Goal: Information Seeking & Learning: Learn about a topic

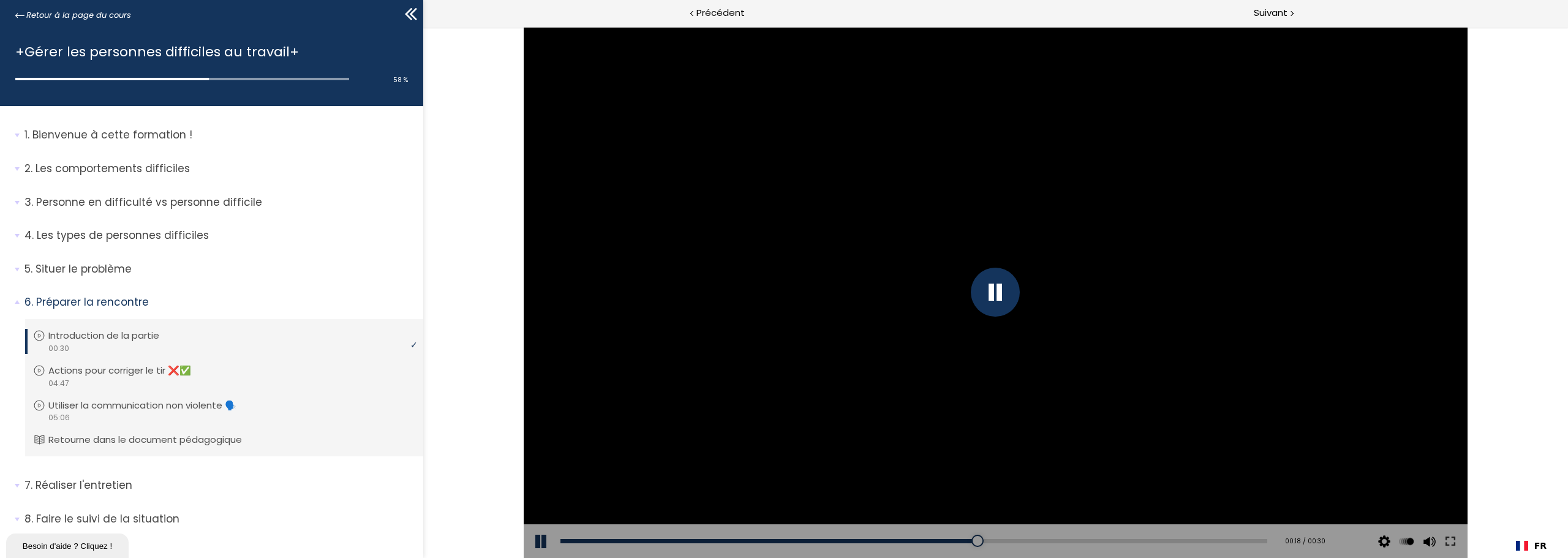
click at [1009, 280] on div at bounding box center [995, 292] width 49 height 49
click at [1270, 353] on div at bounding box center [995, 292] width 944 height 531
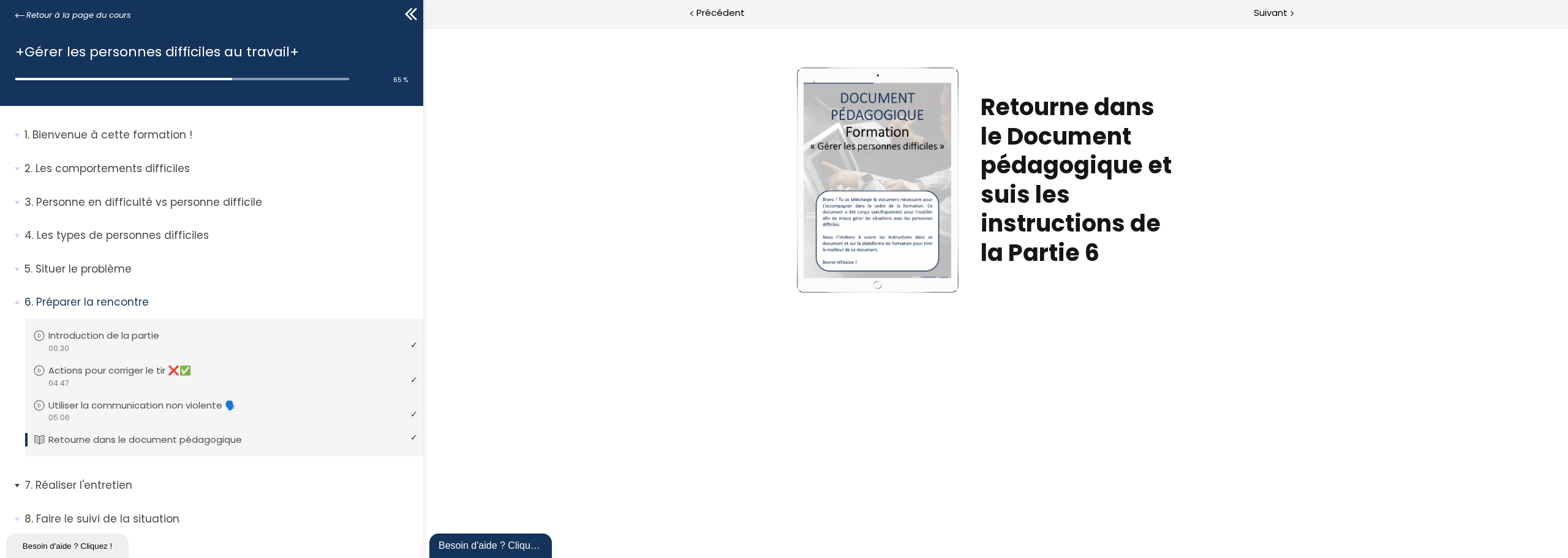
click at [16, 486] on span "7. Réaliser l'entretien" at bounding box center [219, 489] width 408 height 24
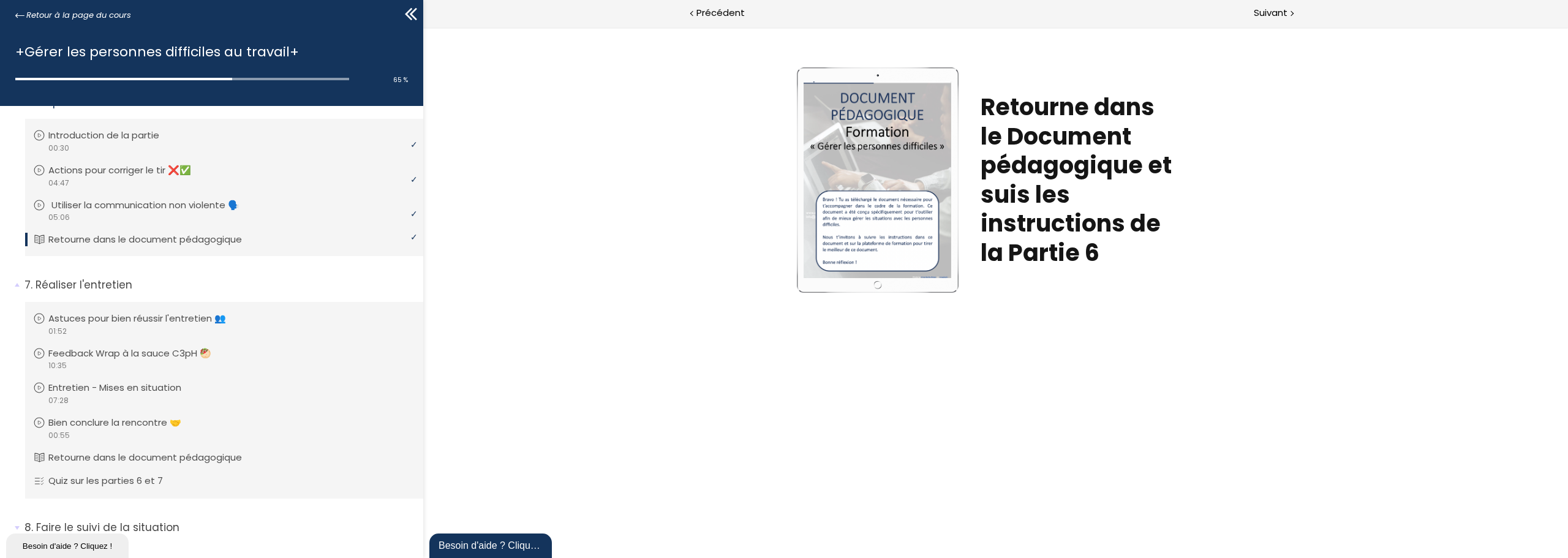
scroll to position [256, 0]
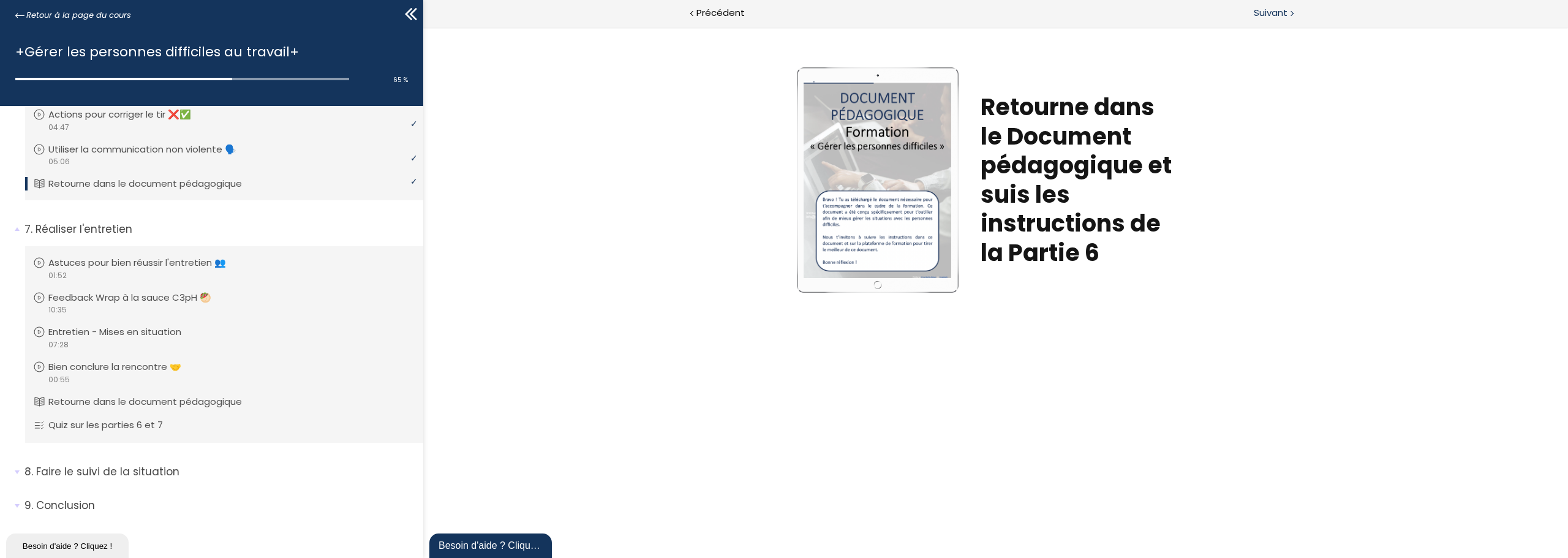
drag, startPoint x: 1272, startPoint y: 12, endPoint x: 969, endPoint y: 120, distance: 321.7
click at [1272, 12] on span "Suivant" at bounding box center [1271, 13] width 34 height 16
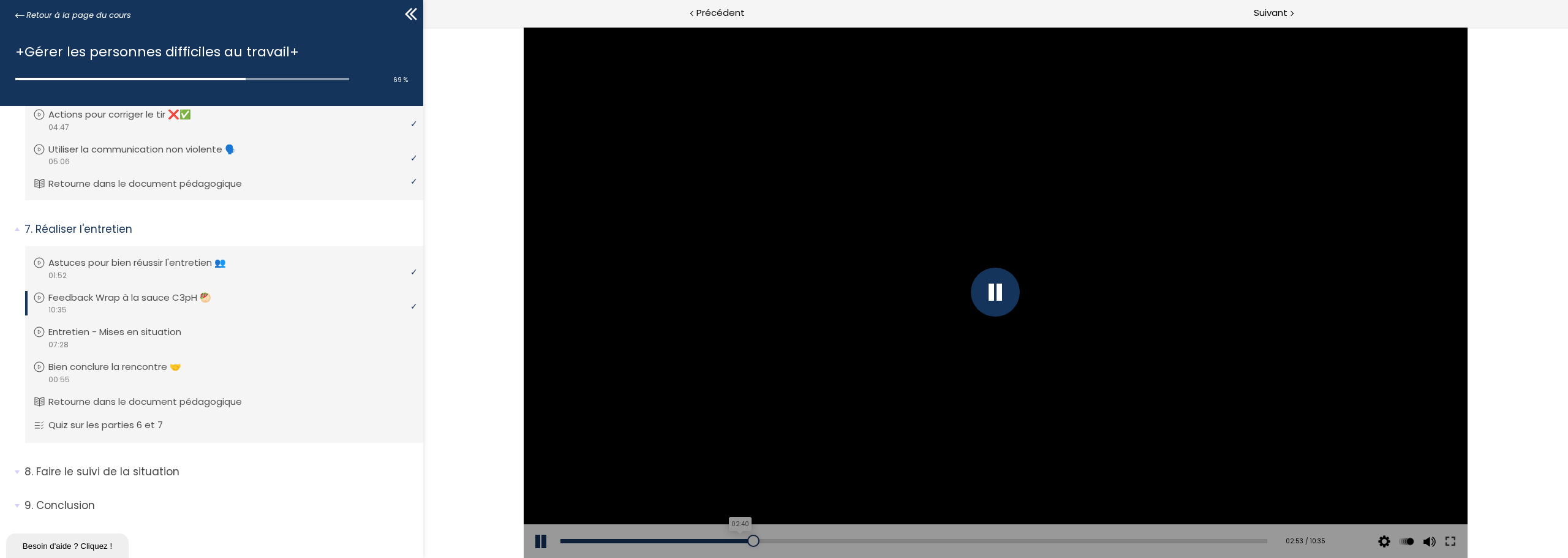
click at [736, 542] on div "02:40" at bounding box center [914, 541] width 707 height 4
click at [704, 541] on div "02:12" at bounding box center [914, 541] width 707 height 4
click at [757, 541] on div "02:59" at bounding box center [914, 541] width 707 height 4
click at [766, 539] on div at bounding box center [768, 541] width 12 height 12
click at [764, 539] on div at bounding box center [767, 541] width 12 height 12
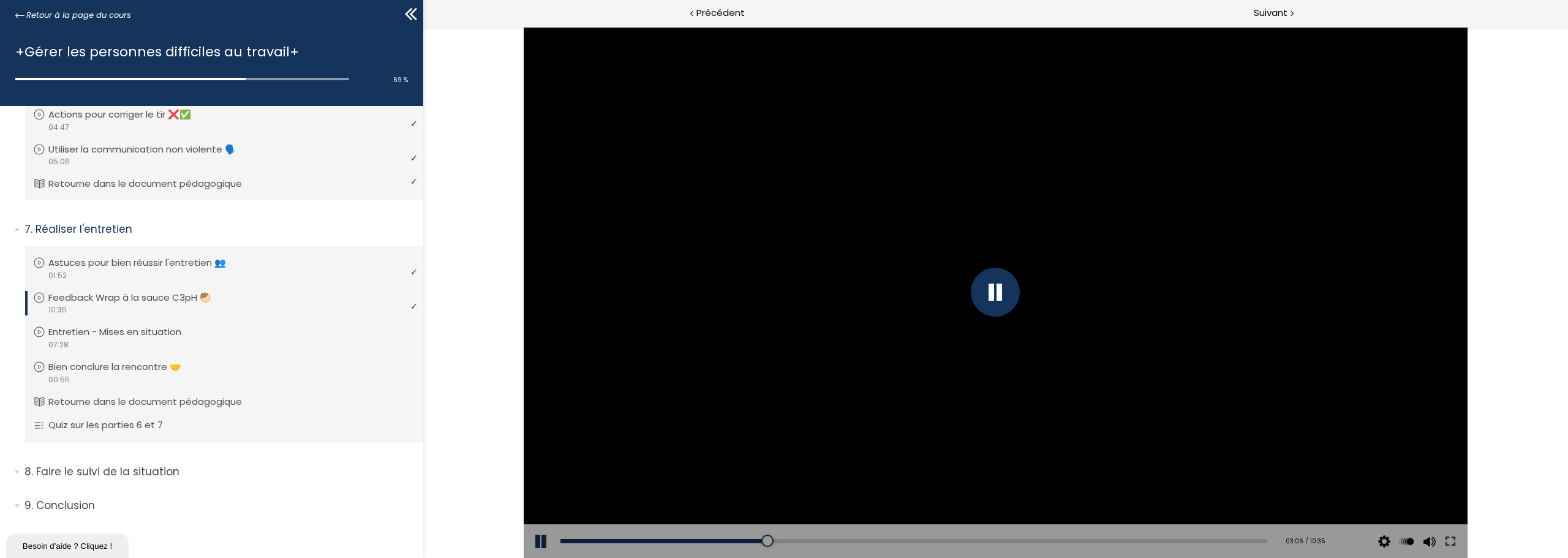
click at [779, 537] on div "Add chapter 03:06" at bounding box center [914, 541] width 707 height 34
click at [776, 541] on div "03:16" at bounding box center [914, 541] width 707 height 4
click at [784, 541] on div "03:23" at bounding box center [914, 541] width 707 height 4
click at [795, 539] on div "03:32" at bounding box center [914, 541] width 707 height 4
click at [800, 539] on div at bounding box center [799, 541] width 12 height 12
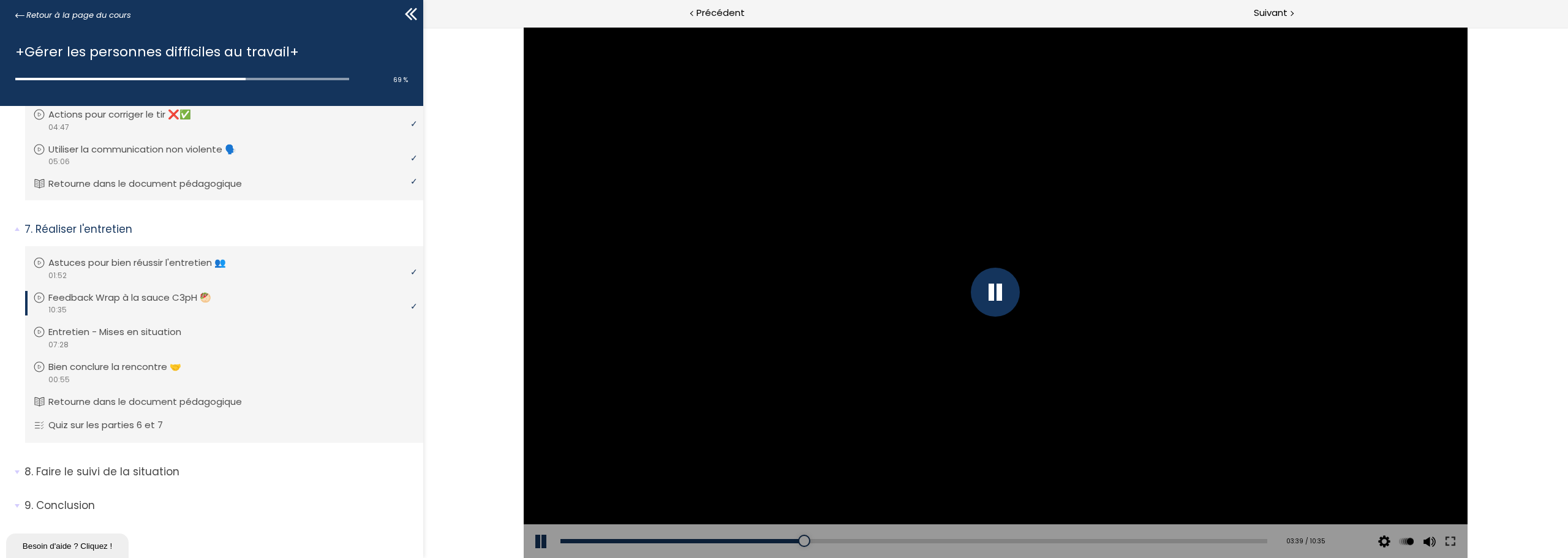
click at [784, 538] on div "Add chapter 03:39" at bounding box center [914, 541] width 707 height 34
click at [828, 545] on div "Add chapter 03:39" at bounding box center [914, 541] width 707 height 34
click at [827, 539] on div "04:02" at bounding box center [914, 541] width 707 height 4
click at [839, 537] on div "Add chapter 04:02" at bounding box center [914, 541] width 707 height 34
drag, startPoint x: 840, startPoint y: 539, endPoint x: 858, endPoint y: 546, distance: 19.3
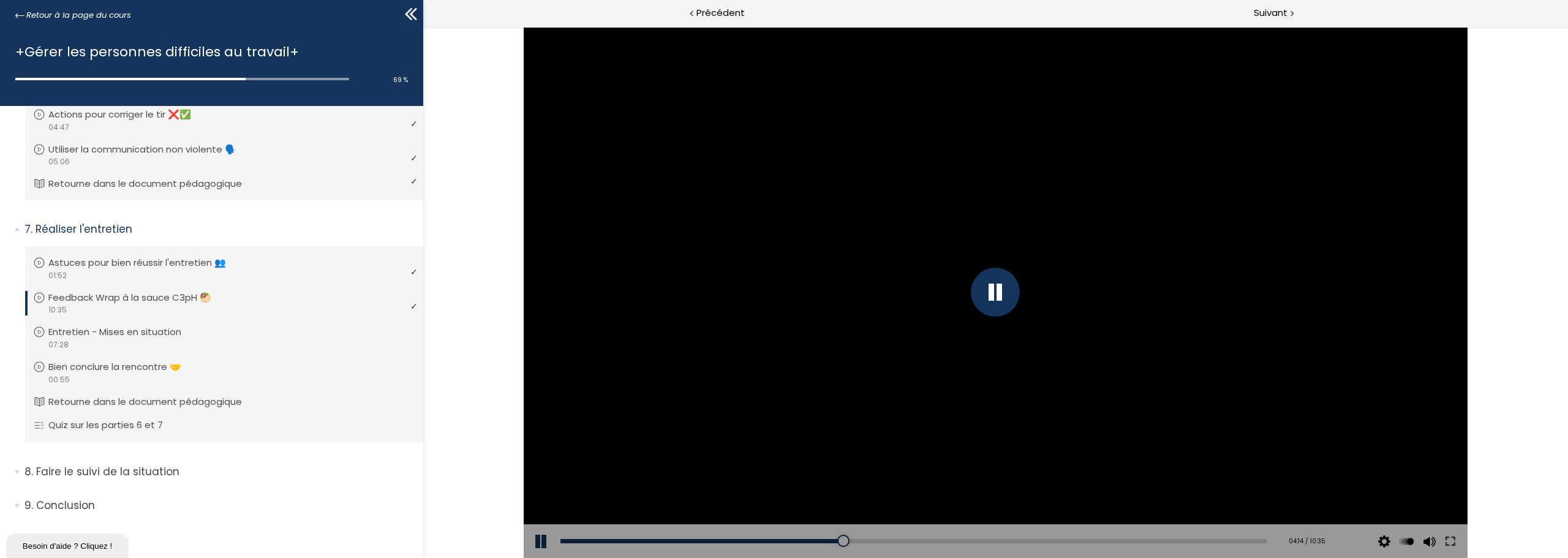
click at [840, 540] on div "04:14" at bounding box center [914, 541] width 707 height 4
click at [990, 295] on div at bounding box center [995, 292] width 49 height 49
click at [1049, 191] on div at bounding box center [995, 292] width 944 height 531
click at [864, 541] on div "04:36" at bounding box center [914, 541] width 707 height 4
click at [875, 542] on div "04:46" at bounding box center [914, 541] width 707 height 4
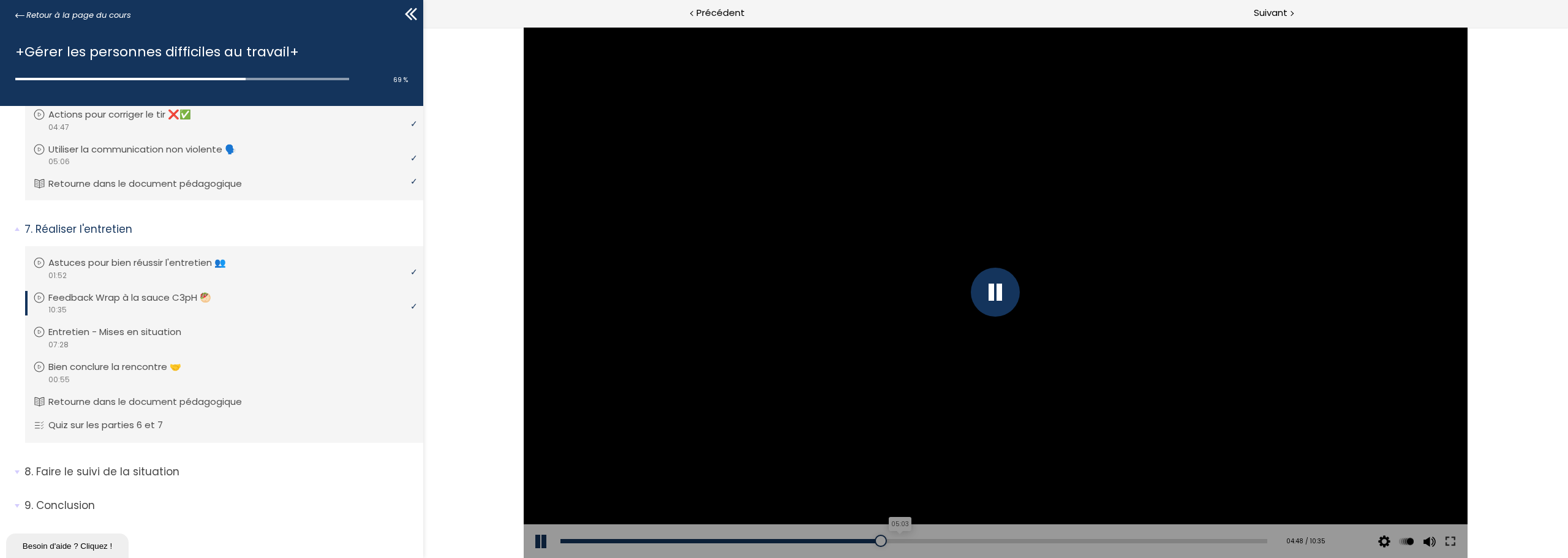
click at [894, 541] on div "05:03" at bounding box center [914, 541] width 707 height 4
click at [907, 541] on div "05:15" at bounding box center [914, 541] width 707 height 4
click at [923, 540] on div "05:30" at bounding box center [914, 541] width 707 height 4
click at [932, 539] on div "05:38" at bounding box center [914, 541] width 707 height 4
click at [14, 471] on li "8. Faire le suivi de la situation Vous devez avoir terminé l'unité (Introductio…" at bounding box center [212, 476] width 424 height 43
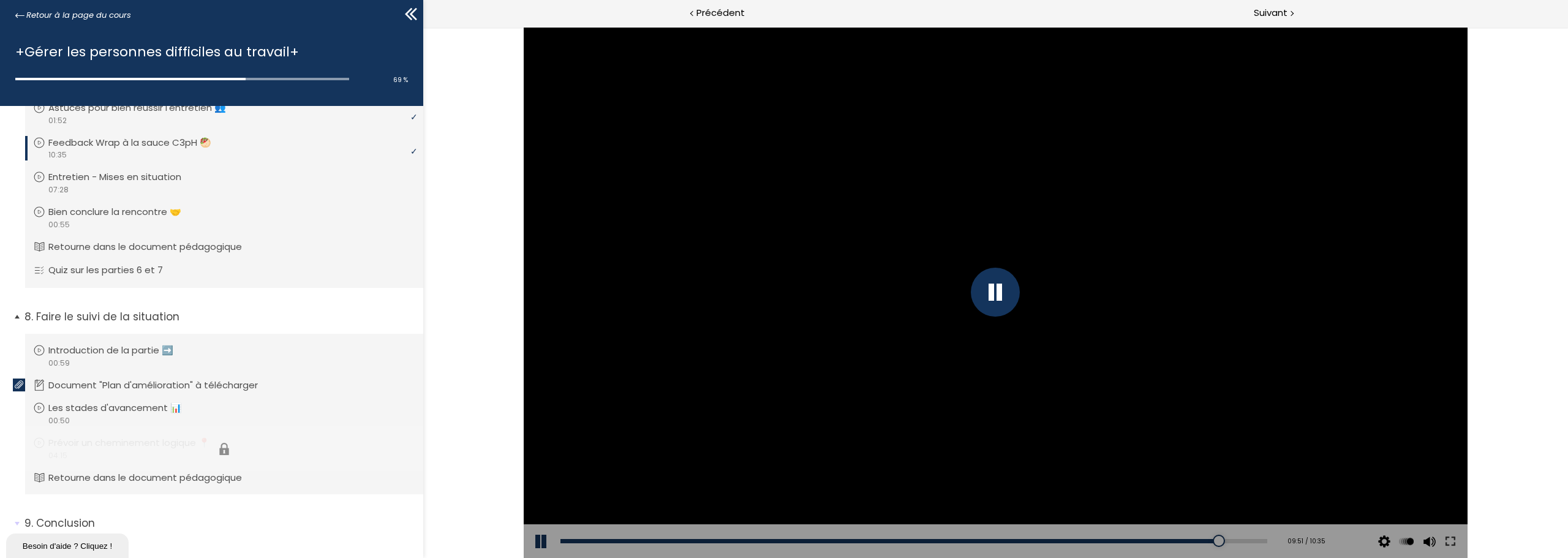
scroll to position [428, 0]
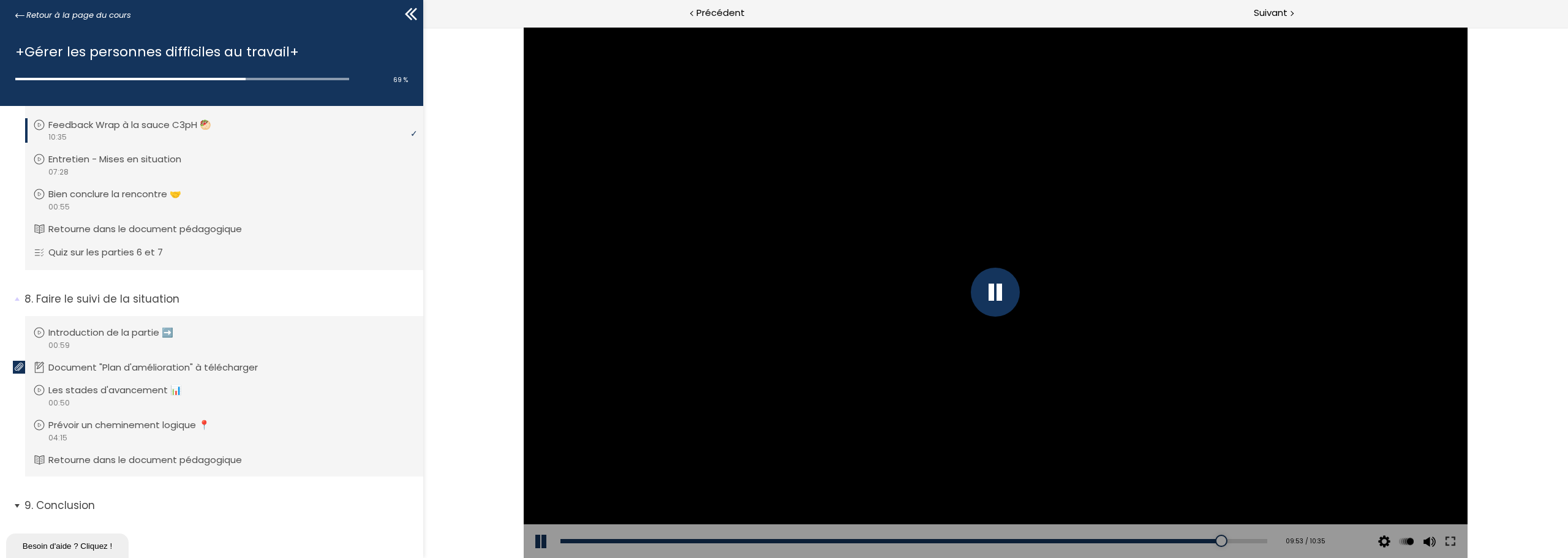
click at [17, 506] on span "9. Conclusion" at bounding box center [219, 510] width 408 height 24
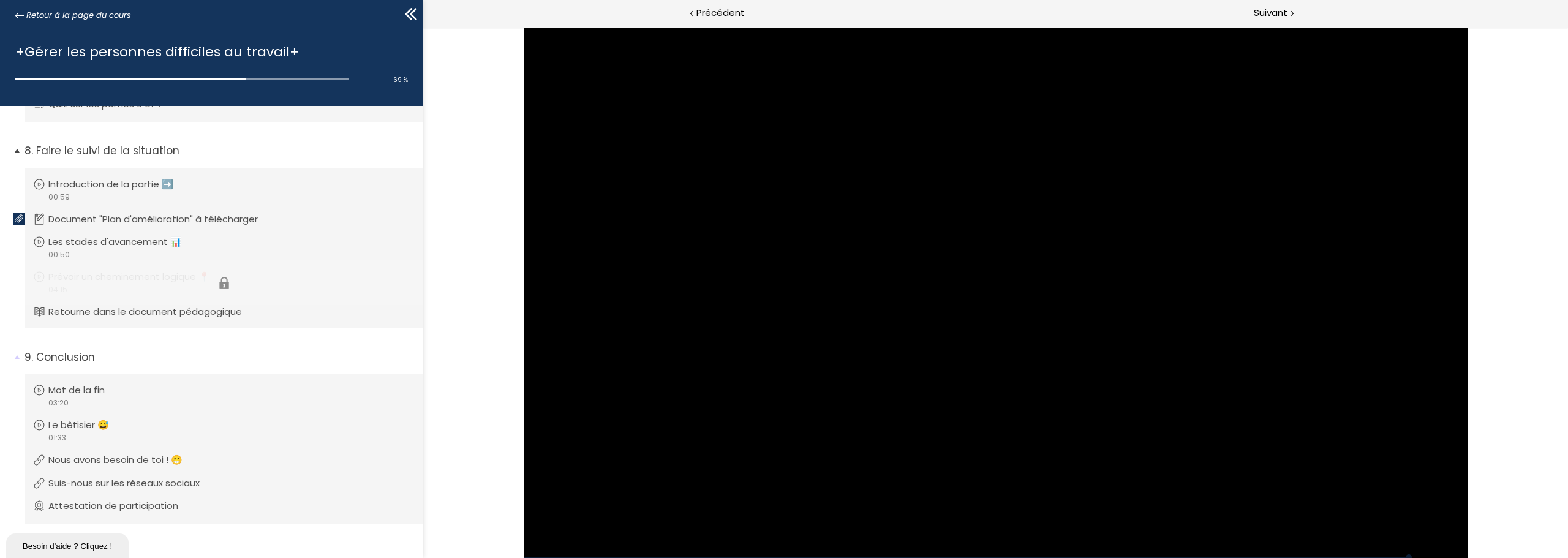
scroll to position [592, 0]
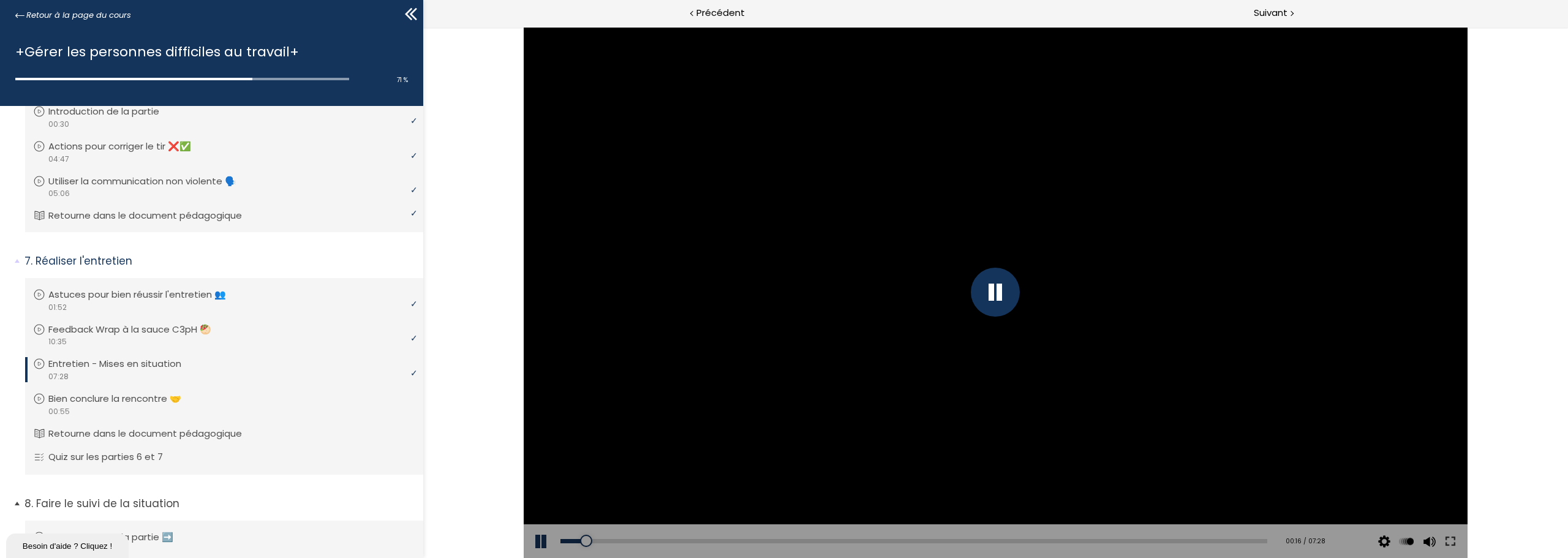
scroll to position [286, 0]
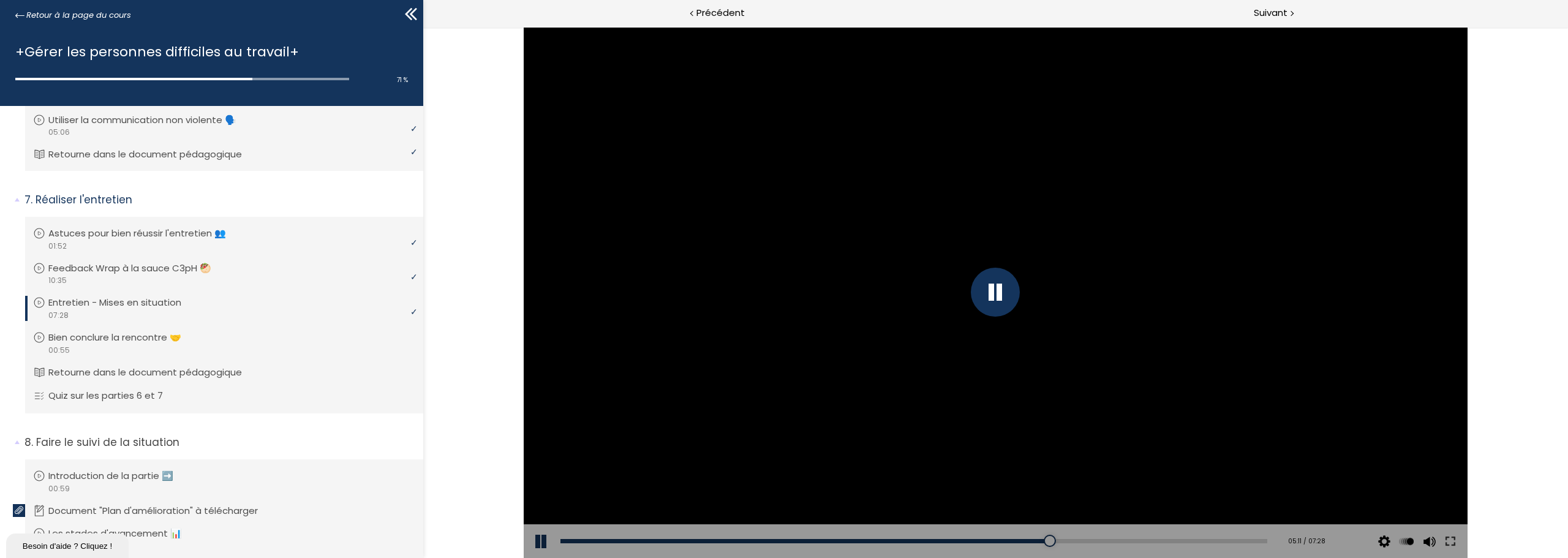
click at [992, 536] on div "Add chapter 07:02" at bounding box center [914, 541] width 707 height 34
click at [987, 545] on div "Add chapter 04:36" at bounding box center [914, 541] width 707 height 34
click at [965, 539] on div "04:20" at bounding box center [914, 541] width 707 height 4
click at [984, 536] on div "Add chapter 04:20" at bounding box center [914, 541] width 707 height 34
click at [984, 538] on div "Add chapter 04:20" at bounding box center [914, 541] width 707 height 34
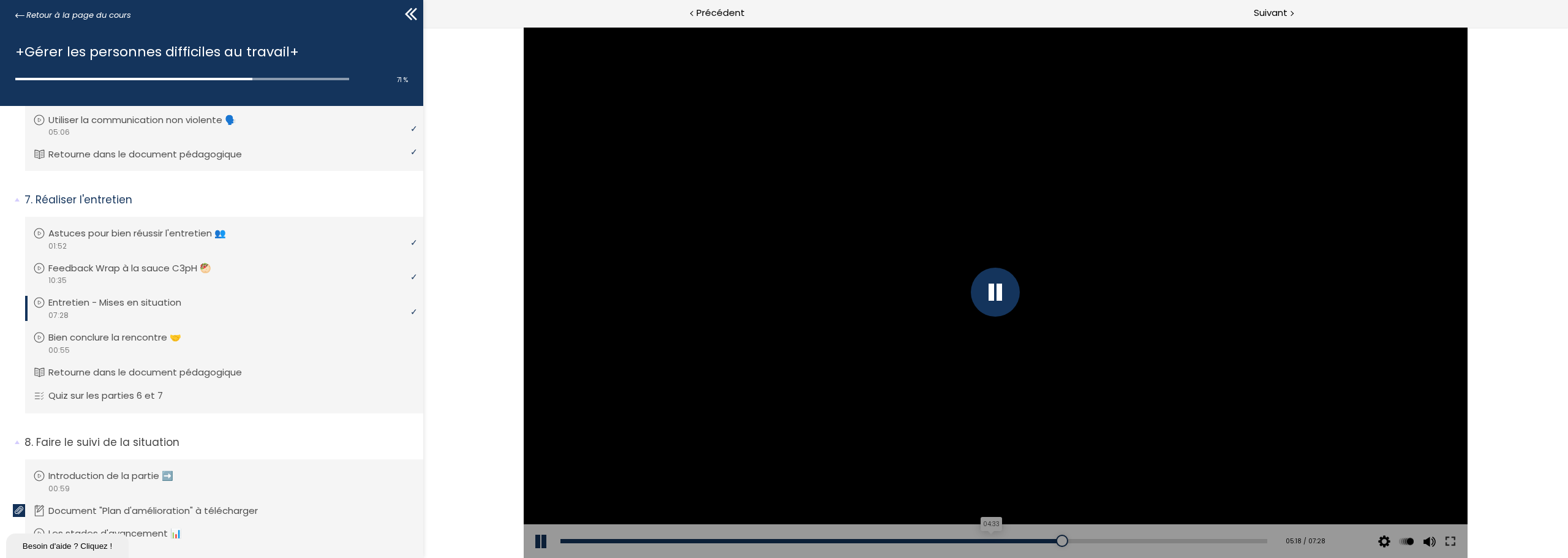
click at [984, 539] on div "04:33" at bounding box center [914, 541] width 707 height 4
click at [917, 536] on div "Add chapter 04:25" at bounding box center [914, 541] width 707 height 34
click at [913, 541] on div "04:25" at bounding box center [914, 541] width 707 height 4
click at [926, 539] on div "03:55" at bounding box center [914, 541] width 707 height 4
click at [940, 539] on div "04:04" at bounding box center [914, 541] width 707 height 4
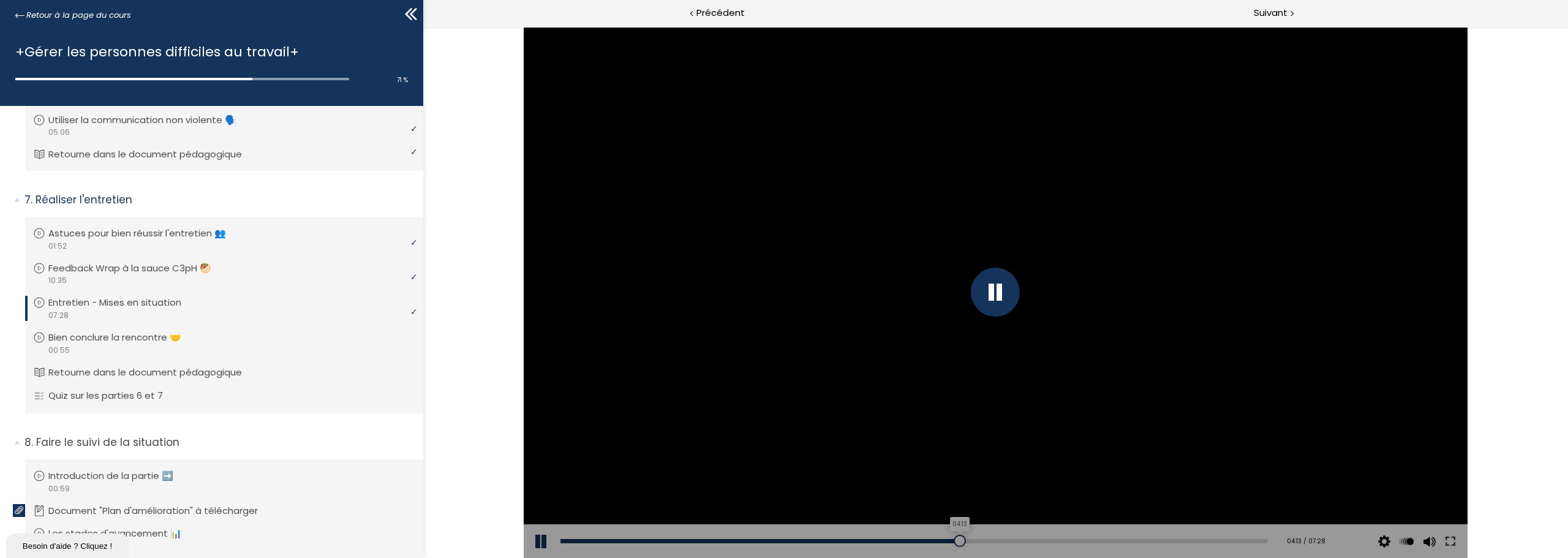
click at [955, 539] on div "04:13" at bounding box center [914, 541] width 707 height 4
click at [964, 541] on div "04:20" at bounding box center [914, 541] width 707 height 4
click at [971, 541] on div "04:24" at bounding box center [914, 541] width 707 height 4
click at [976, 541] on div at bounding box center [982, 541] width 12 height 12
click at [982, 539] on div "04:31" at bounding box center [914, 541] width 707 height 4
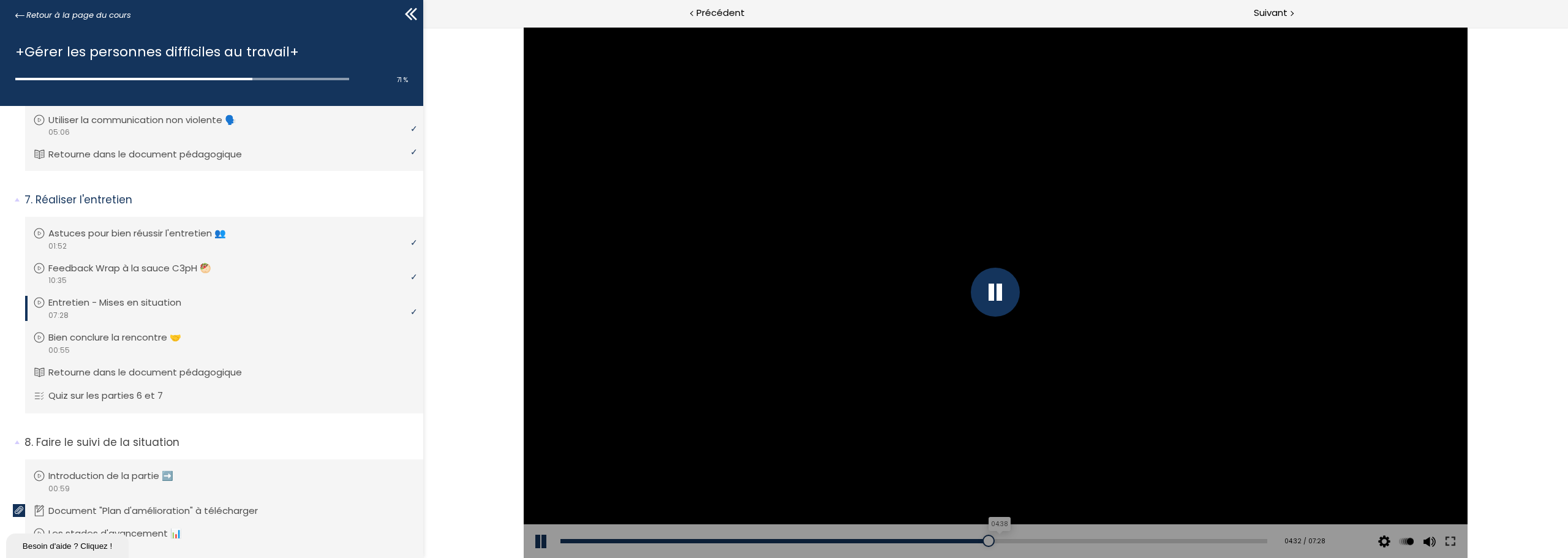
click at [992, 539] on div "04:38" at bounding box center [914, 541] width 707 height 4
click at [1023, 537] on div "Add chapter 04:37" at bounding box center [914, 541] width 707 height 34
click at [1017, 539] on div "04:54" at bounding box center [914, 541] width 707 height 4
click at [990, 283] on div at bounding box center [995, 292] width 49 height 49
click at [1033, 539] on div "05:04" at bounding box center [914, 541] width 707 height 4
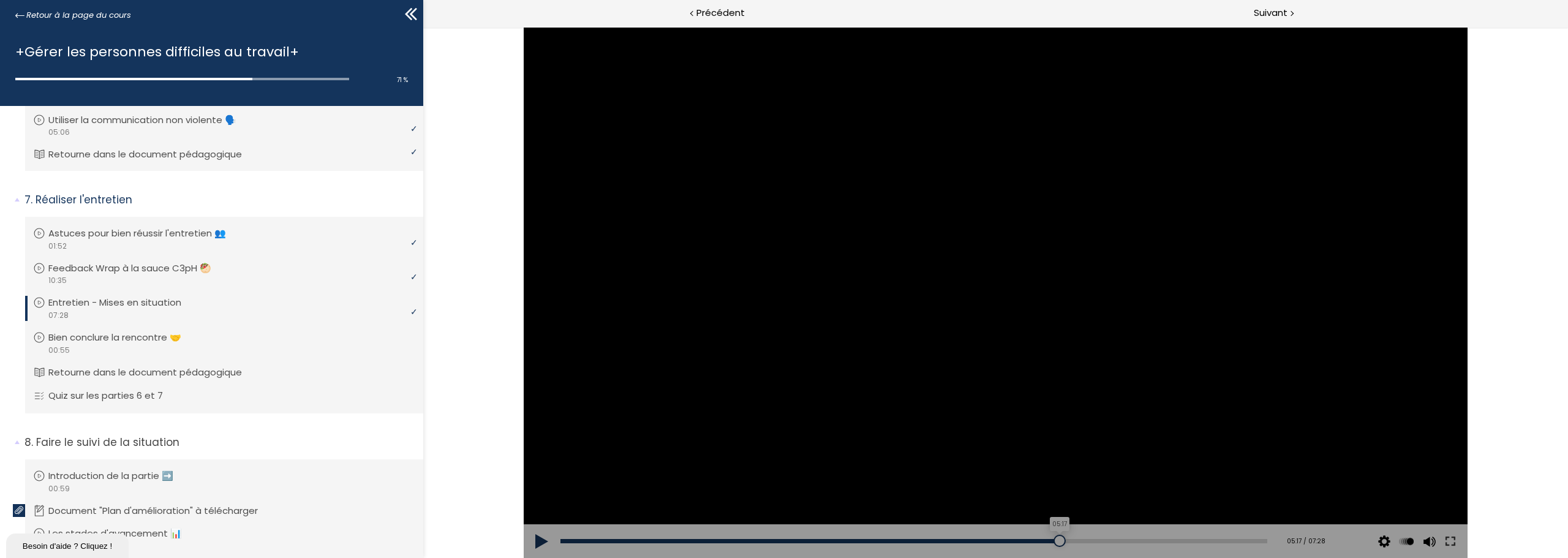
click at [1054, 541] on div "05:17" at bounding box center [914, 541] width 707 height 4
click at [1044, 541] on div "05:11" at bounding box center [914, 541] width 707 height 4
click at [1054, 542] on div "05:17" at bounding box center [914, 541] width 707 height 4
click at [1072, 541] on div "05:29" at bounding box center [914, 541] width 707 height 4
click at [1095, 538] on div "Add chapter 05:38" at bounding box center [914, 541] width 707 height 34
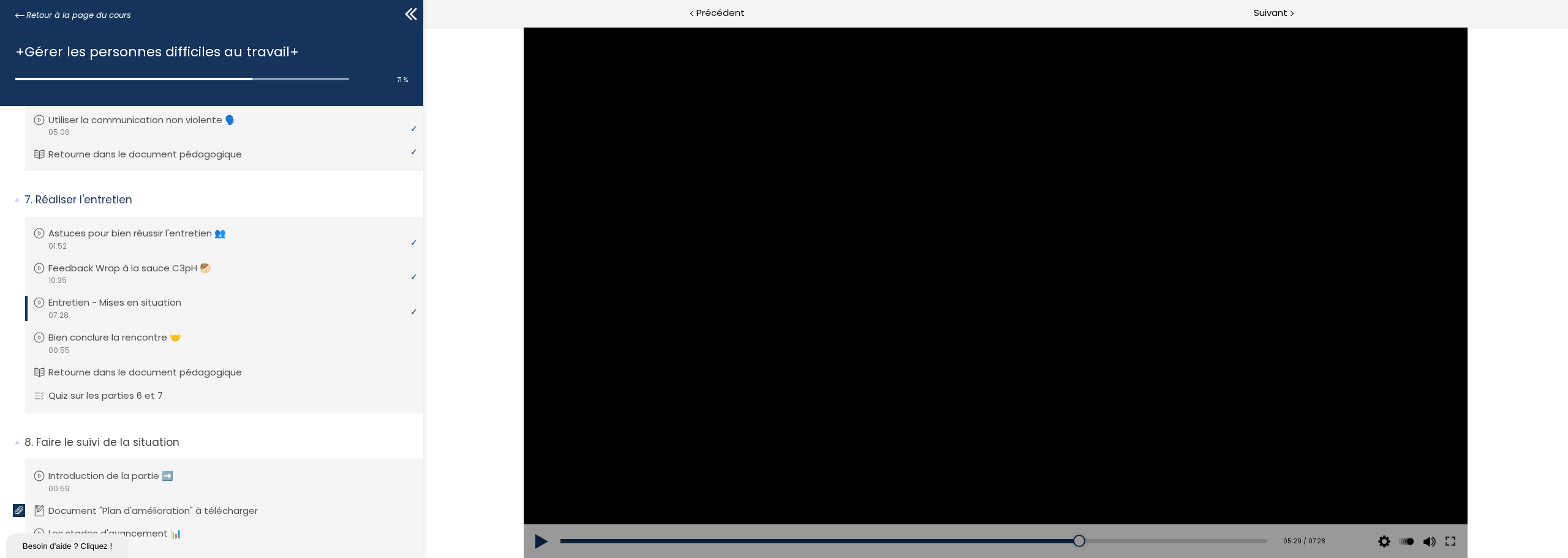
click at [1102, 543] on div "Add chapter 05:49" at bounding box center [914, 541] width 707 height 34
click at [1102, 541] on div "05:48" at bounding box center [914, 541] width 707 height 4
click at [1066, 538] on div "Add chapter 05:29" at bounding box center [914, 541] width 707 height 34
click at [1053, 538] on div "Add chapter 05:29" at bounding box center [914, 541] width 707 height 34
click at [1041, 538] on div "Add chapter 05:29" at bounding box center [914, 541] width 707 height 34
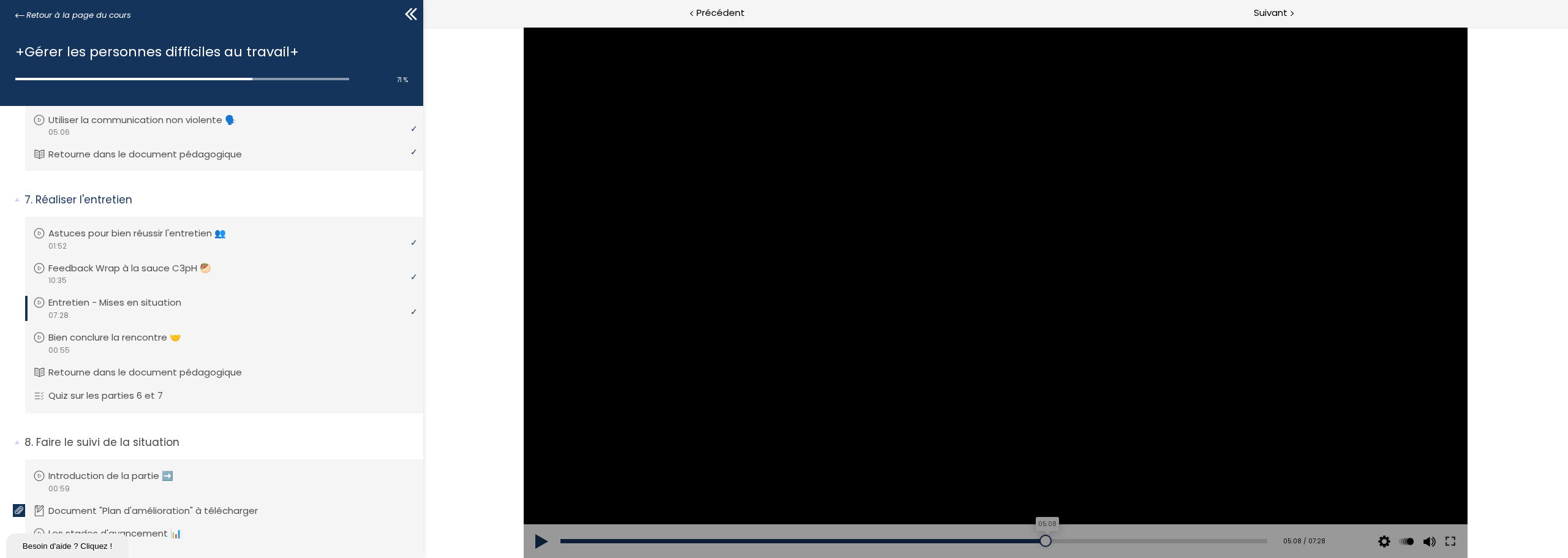
click at [1040, 542] on div "05:08" at bounding box center [914, 541] width 707 height 4
click at [1018, 542] on div "04:54" at bounding box center [914, 541] width 707 height 4
click at [1009, 542] on div "04:48" at bounding box center [914, 541] width 707 height 4
click at [1012, 541] on div at bounding box center [1015, 541] width 12 height 12
click at [1015, 541] on div at bounding box center [1020, 541] width 12 height 12
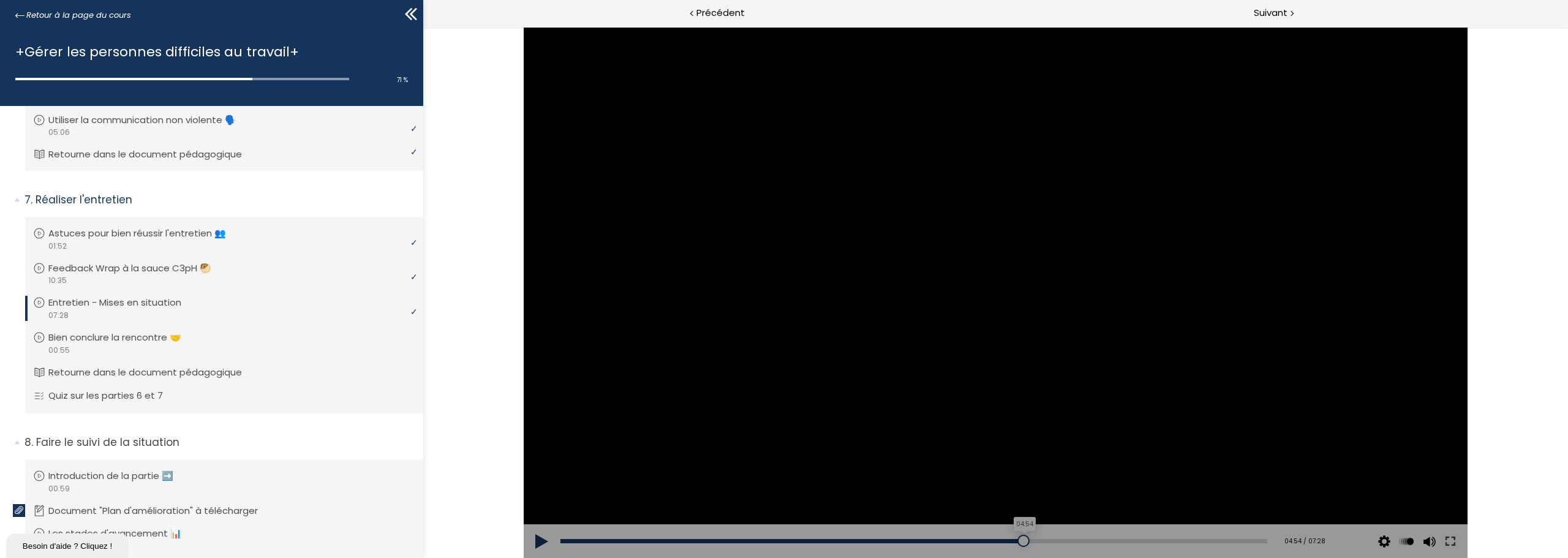
click at [1017, 540] on div at bounding box center [1023, 541] width 12 height 12
click at [1025, 540] on div "04:59" at bounding box center [914, 541] width 707 height 4
click at [1013, 543] on div "Add chapter 04:58" at bounding box center [914, 541] width 707 height 34
click at [1010, 541] on div "04:50" at bounding box center [914, 541] width 707 height 4
click at [1016, 541] on div "04:53" at bounding box center [914, 541] width 707 height 4
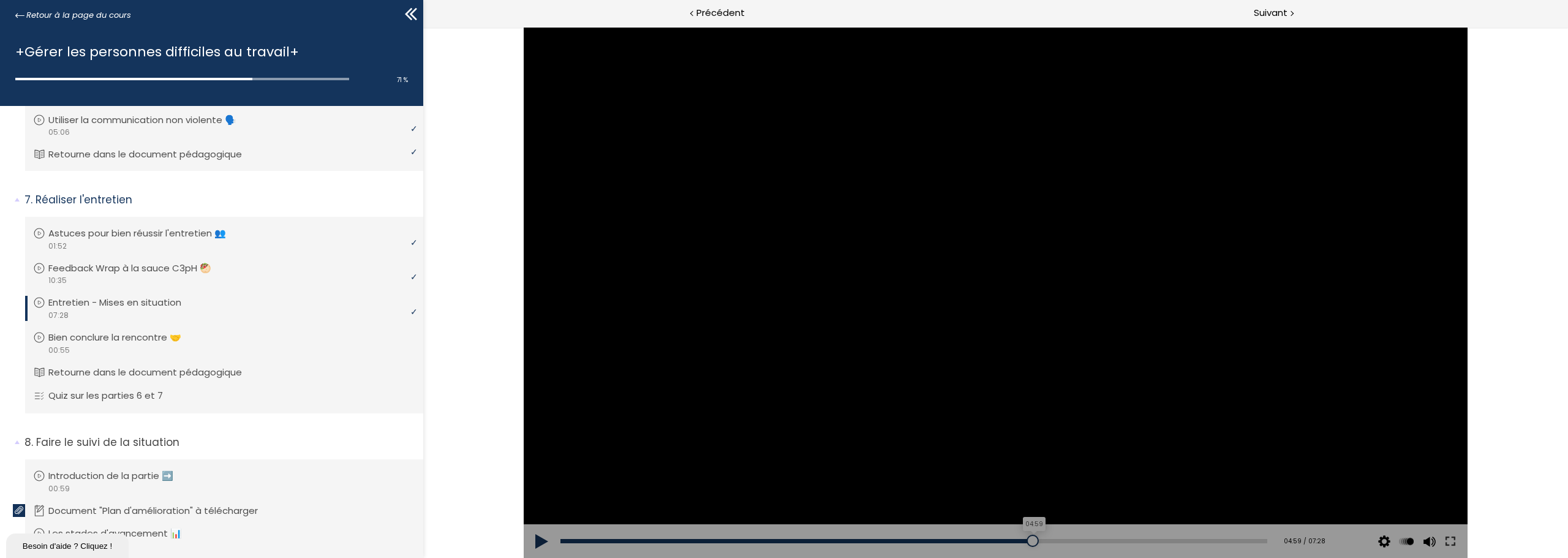
click at [1026, 539] on div "04:59" at bounding box center [914, 541] width 707 height 4
click at [1033, 539] on div "05:04" at bounding box center [914, 541] width 707 height 4
click at [1035, 539] on div at bounding box center [1039, 541] width 12 height 12
click at [1041, 539] on div "05:09" at bounding box center [914, 541] width 707 height 4
click at [1047, 539] on div "05:12" at bounding box center [914, 541] width 707 height 4
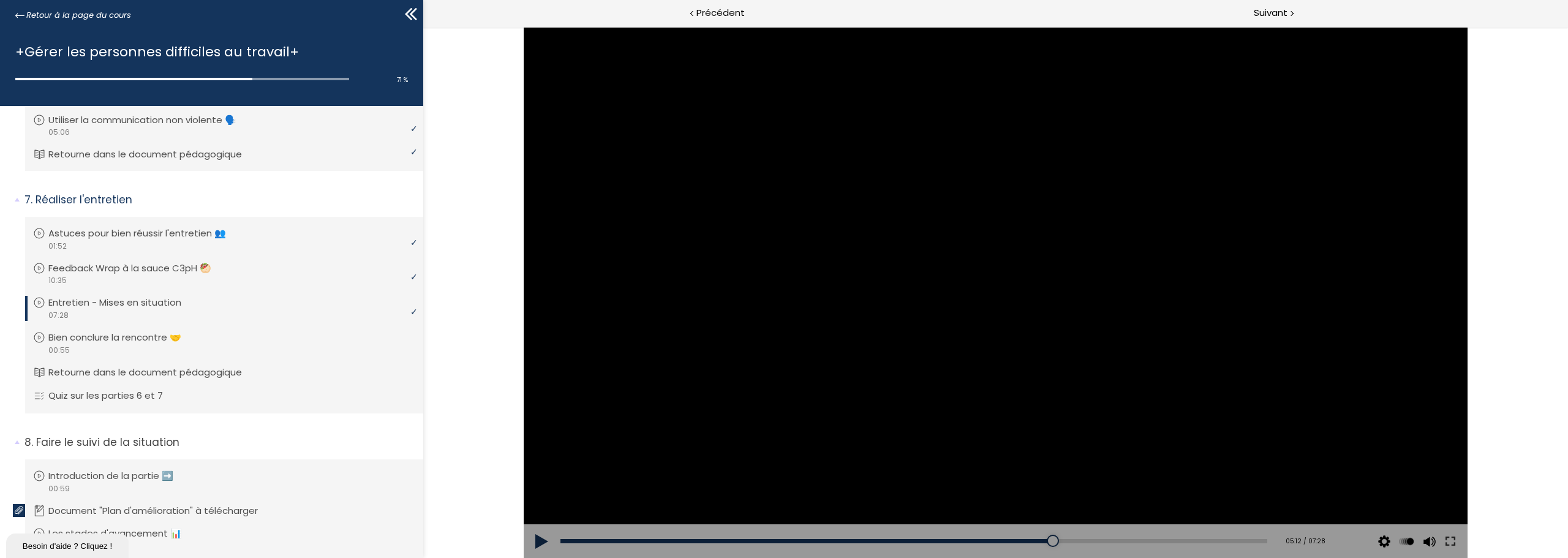
click at [1038, 538] on div "Add chapter 05:12" at bounding box center [914, 541] width 707 height 34
click at [1037, 538] on div "Add chapter 05:12" at bounding box center [914, 541] width 707 height 34
click at [1035, 540] on div "Add chapter 05:12" at bounding box center [914, 541] width 707 height 34
click at [1035, 540] on div "05:05" at bounding box center [914, 541] width 707 height 4
click at [1053, 324] on div at bounding box center [995, 292] width 944 height 531
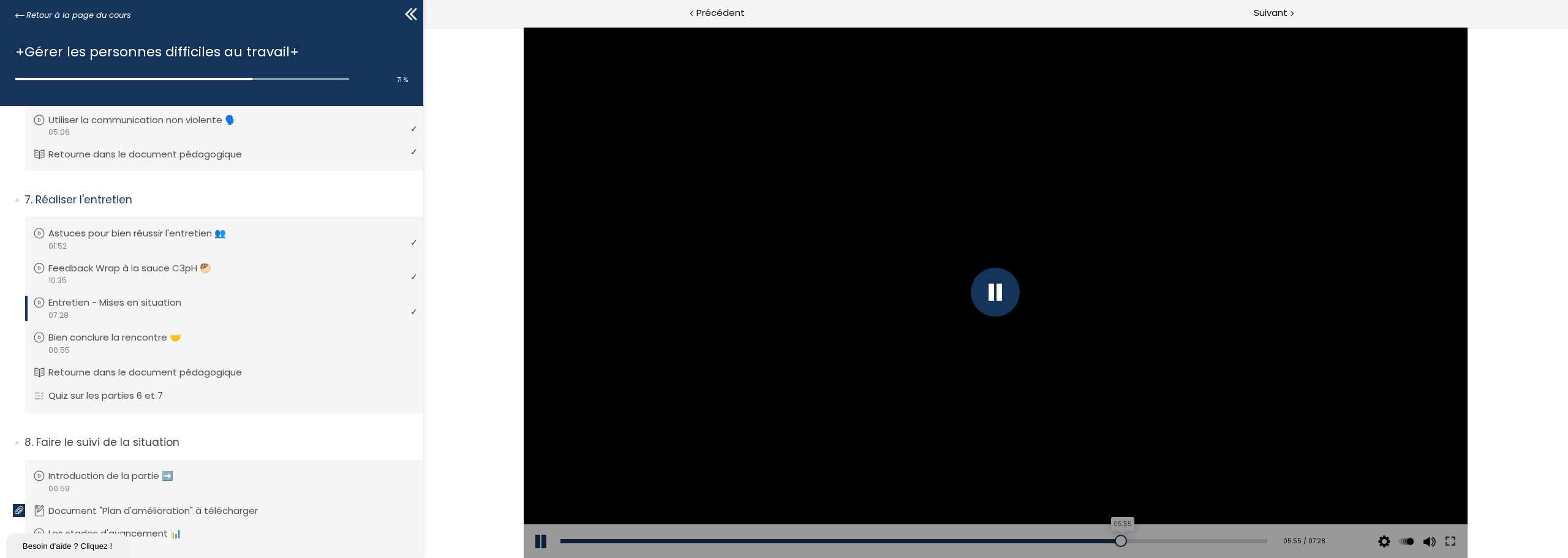
click at [1113, 541] on div "05:55" at bounding box center [914, 541] width 707 height 4
click at [1122, 541] on div at bounding box center [1125, 541] width 12 height 12
click at [1130, 539] on div "06:06" at bounding box center [914, 541] width 707 height 4
click at [1146, 539] on div "06:17" at bounding box center [914, 541] width 707 height 4
click at [1162, 539] on div "06:27" at bounding box center [914, 541] width 707 height 4
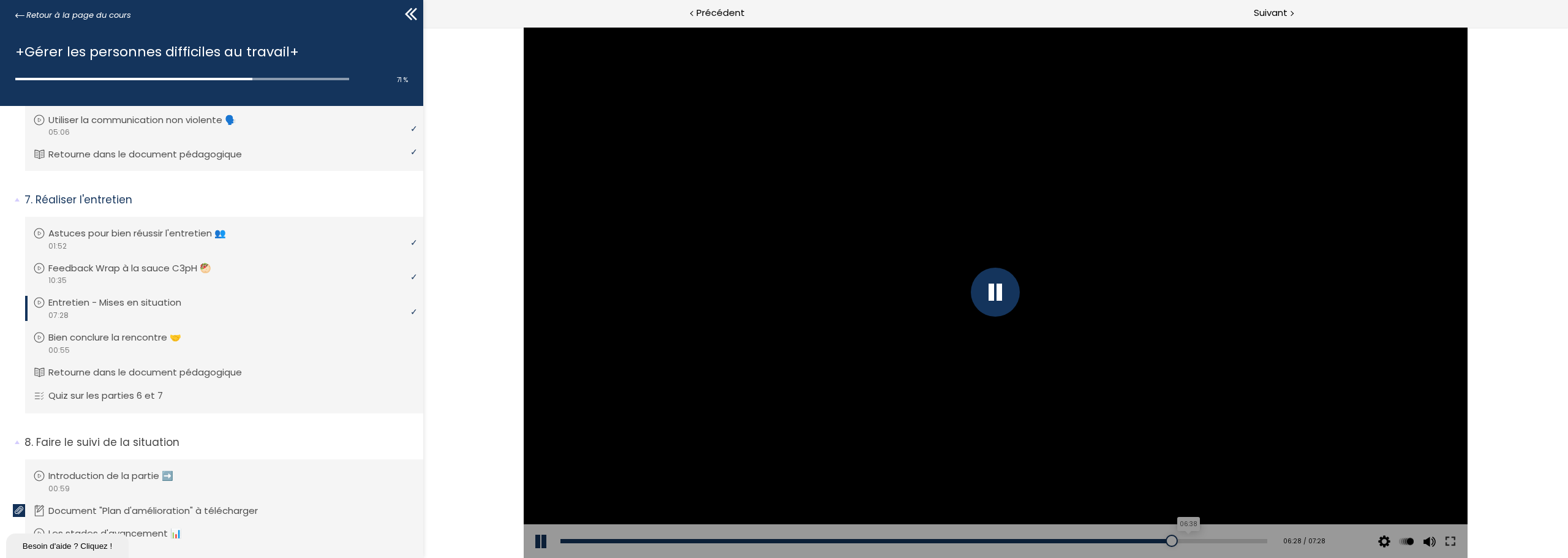
click at [1179, 539] on div "06:38" at bounding box center [914, 541] width 707 height 4
click at [1195, 537] on div "Add chapter 06:44" at bounding box center [914, 541] width 707 height 34
click at [1197, 541] on div "06:50" at bounding box center [914, 541] width 707 height 4
click at [1184, 539] on div "00:49" at bounding box center [914, 541] width 707 height 4
click at [1167, 546] on div "Add chapter 00:49" at bounding box center [914, 541] width 707 height 34
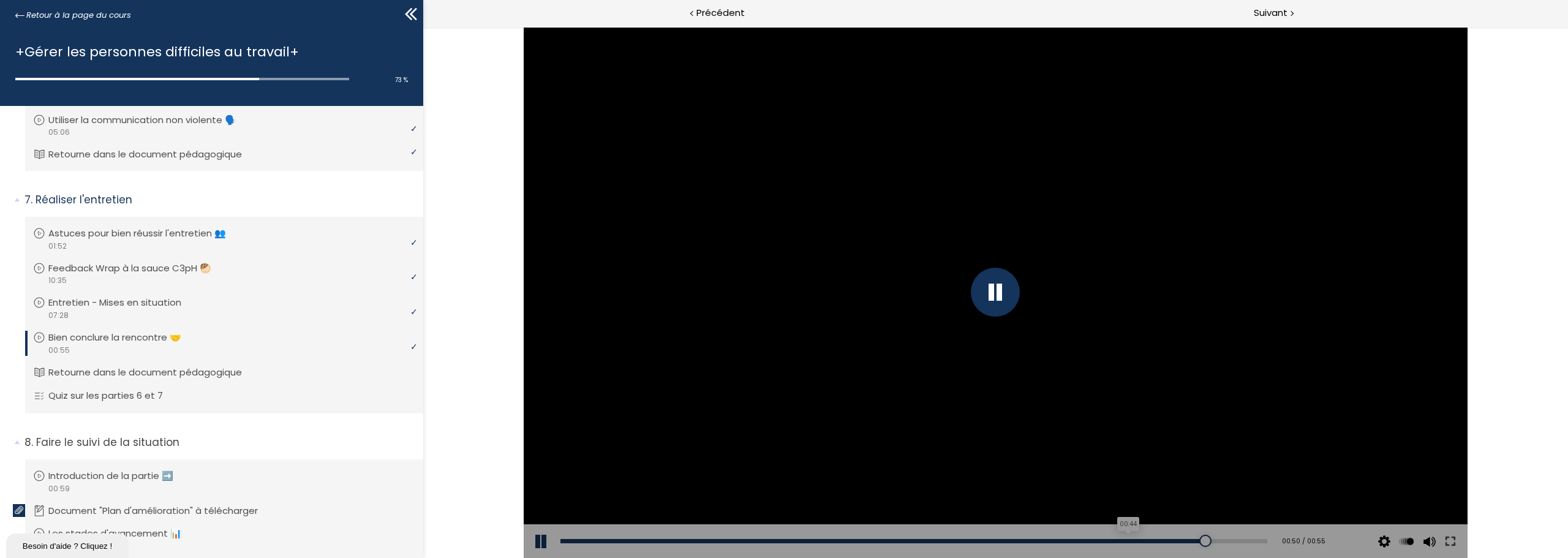
click at [1124, 541] on div "00:44" at bounding box center [914, 541] width 707 height 4
click at [1090, 542] on div "00:42" at bounding box center [914, 541] width 707 height 4
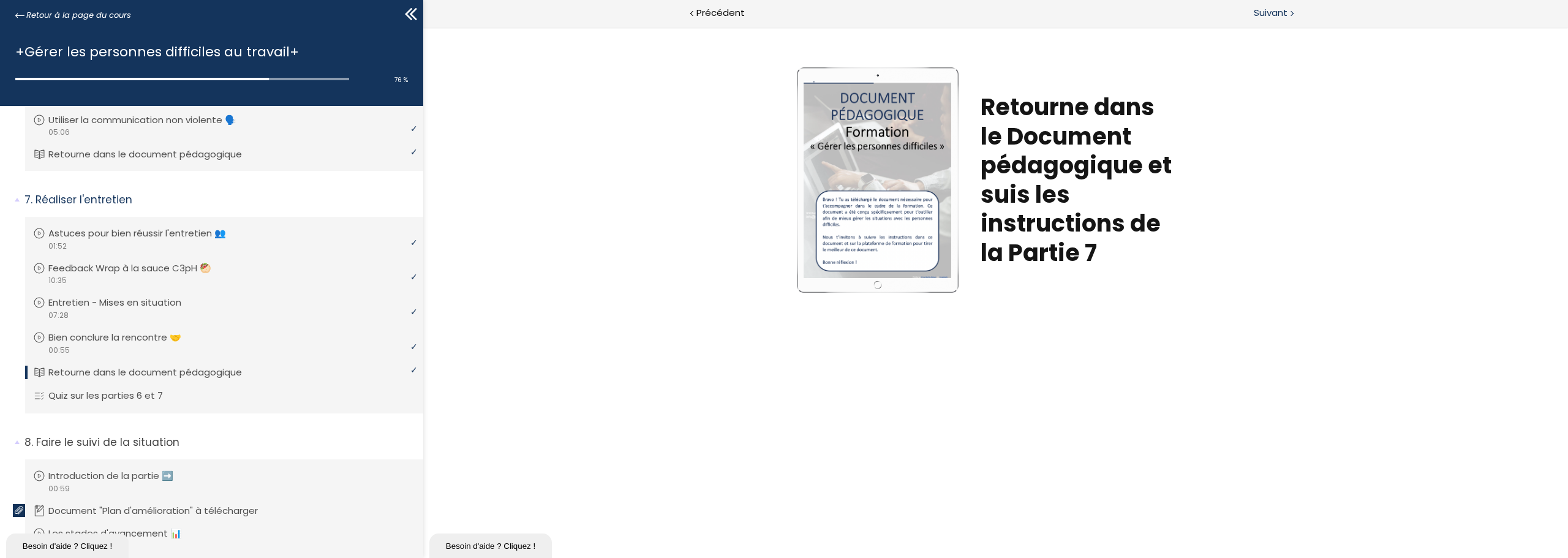
click at [1274, 8] on span "Suivant" at bounding box center [1271, 13] width 34 height 16
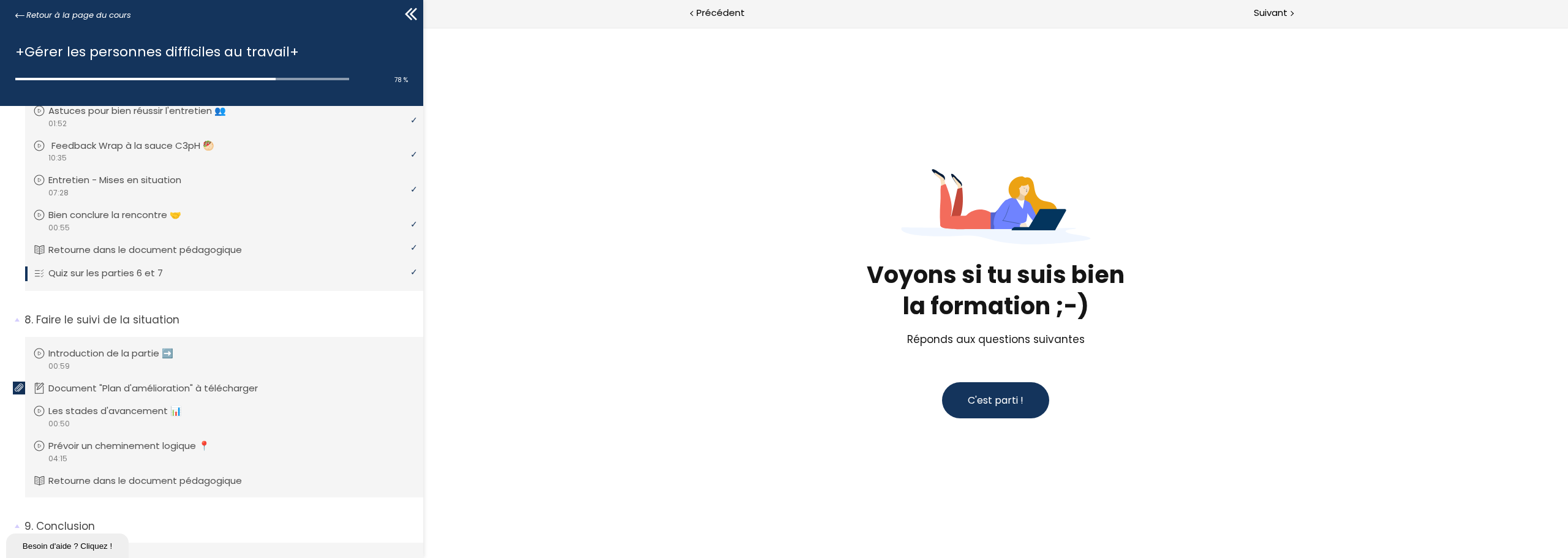
scroll to position [469, 0]
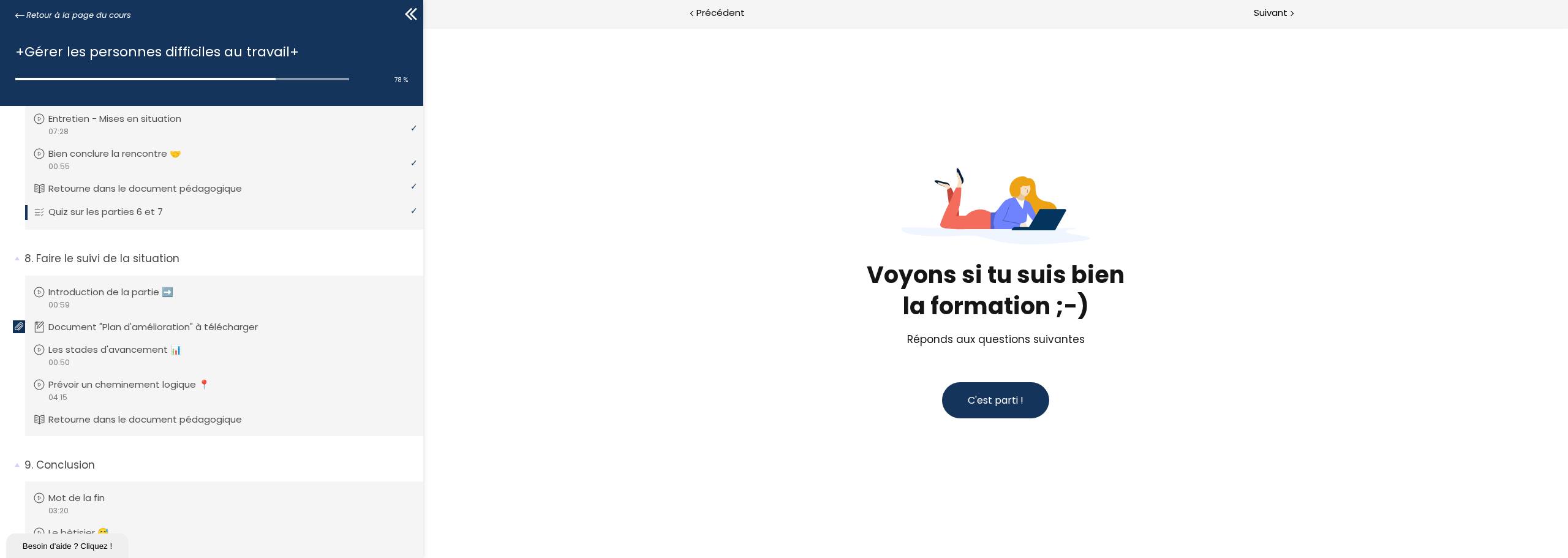
click at [986, 405] on span "C'est parti !" at bounding box center [995, 400] width 56 height 14
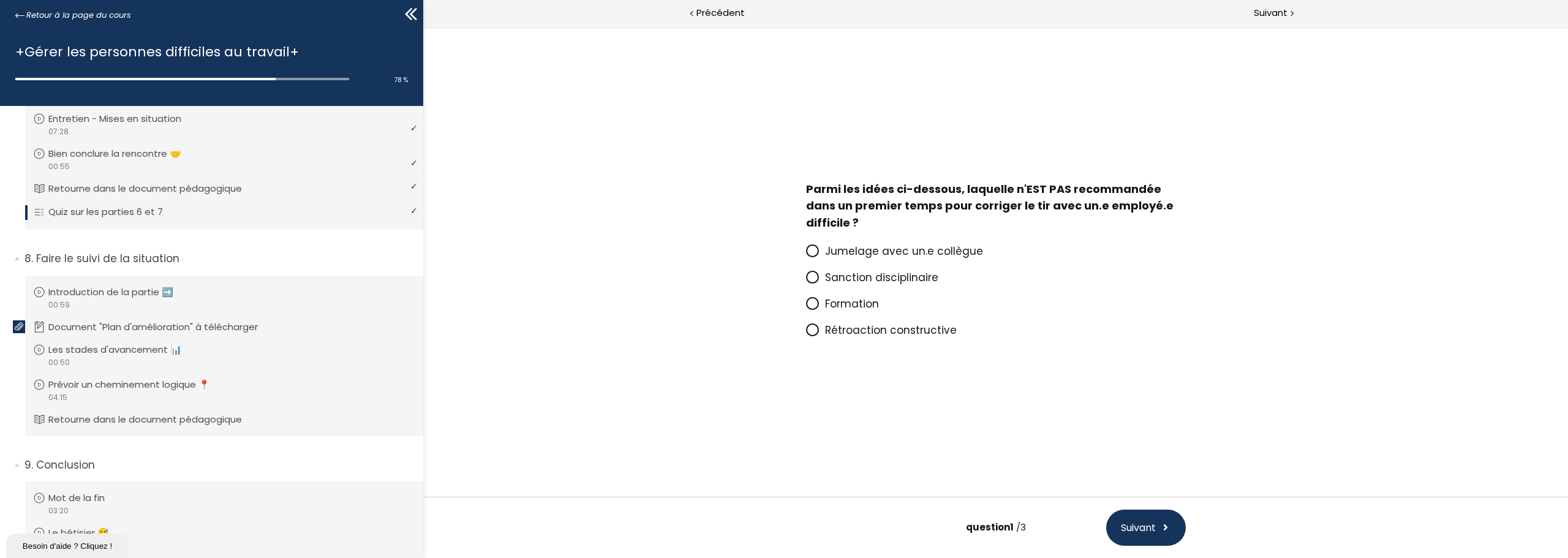
click at [806, 276] on span at bounding box center [812, 277] width 13 height 13
click at [806, 281] on input "Sanction disciplinaire" at bounding box center [806, 281] width 0 height 0
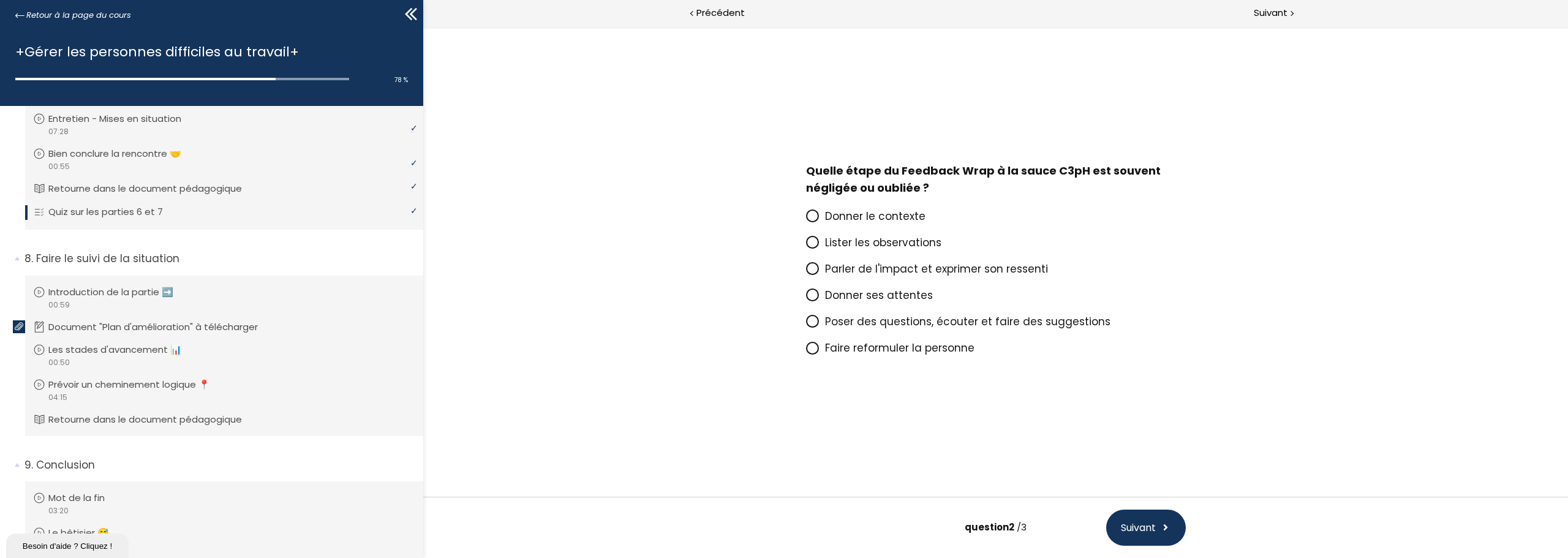
click at [813, 318] on icon at bounding box center [812, 322] width 7 height 7
click at [806, 325] on input "Poser des questions, écouter et faire des suggestions" at bounding box center [806, 325] width 0 height 0
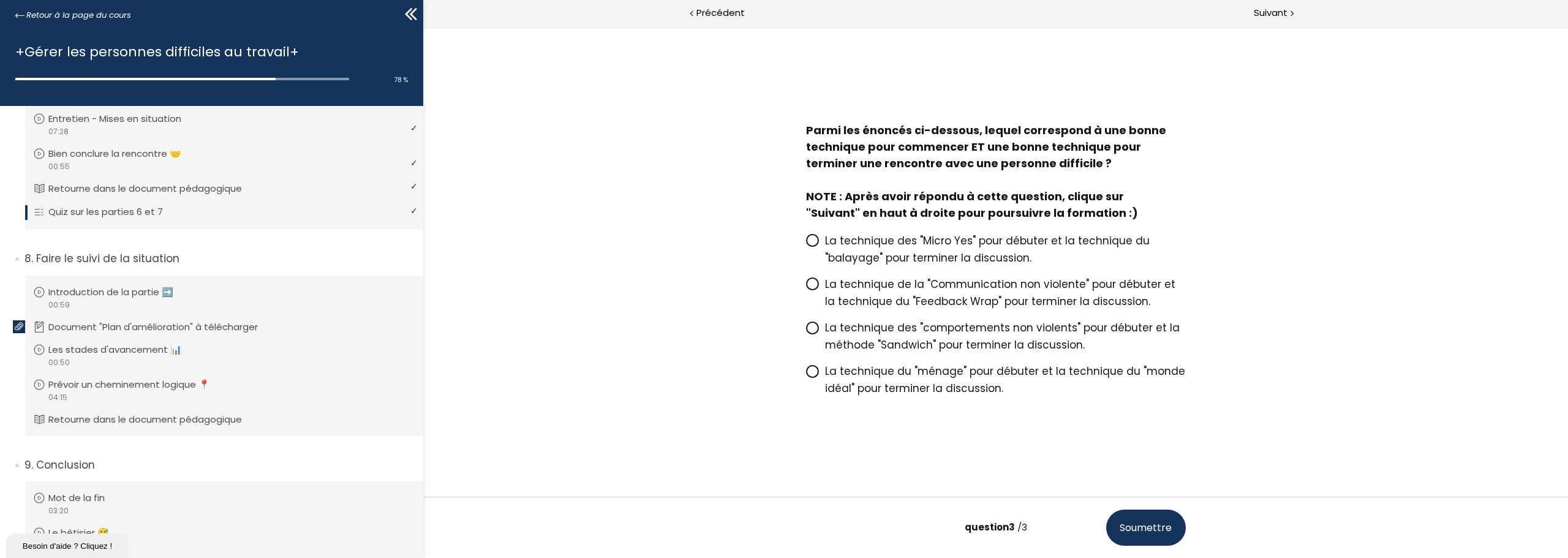
click at [993, 256] on span "La technique des "Micro Yes" pour débuter et la technique du "balayage" pour te…" at bounding box center [987, 249] width 325 height 32
click at [806, 245] on input "La technique des "Micro Yes" pour débuter et la technique du "balayage" pour te…" at bounding box center [806, 245] width 0 height 0
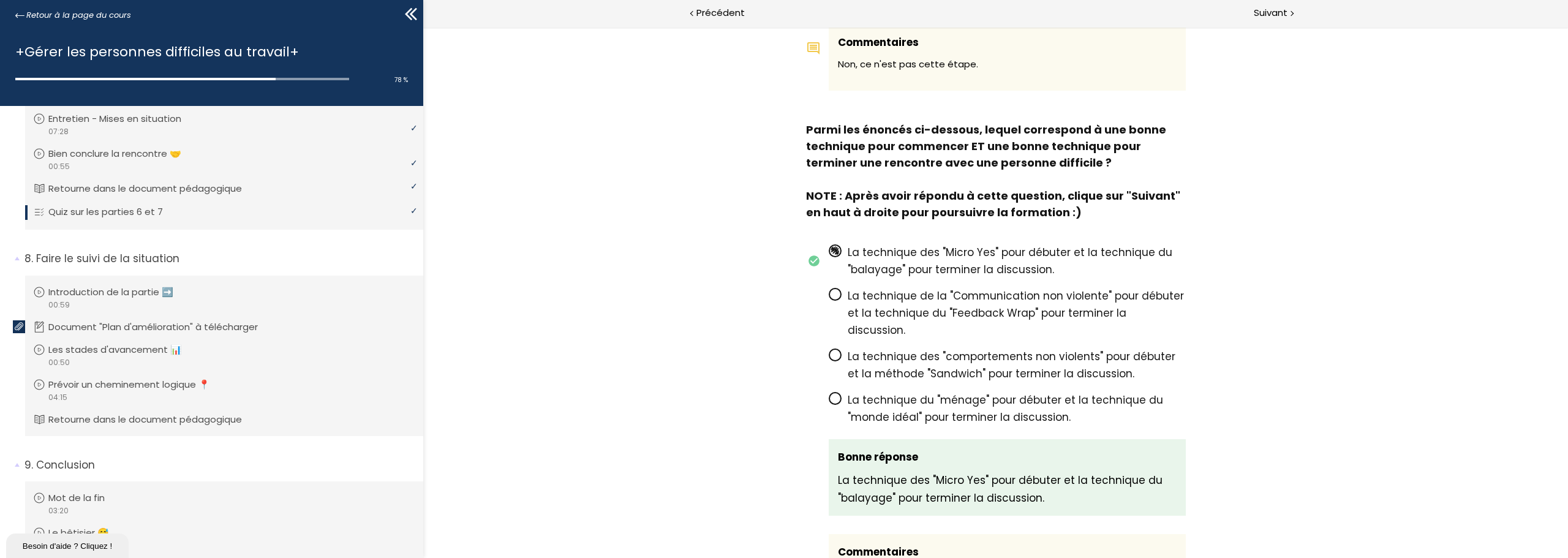
scroll to position [1117, 0]
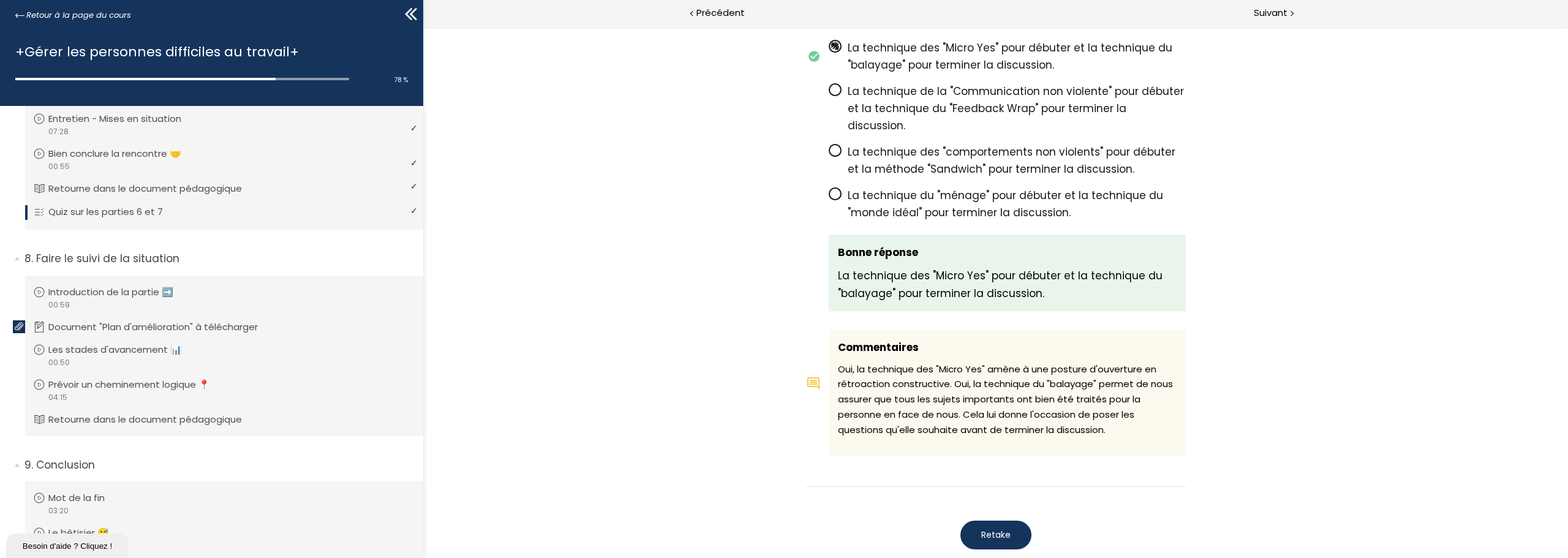
click at [978, 520] on button "Retake" at bounding box center [996, 534] width 71 height 29
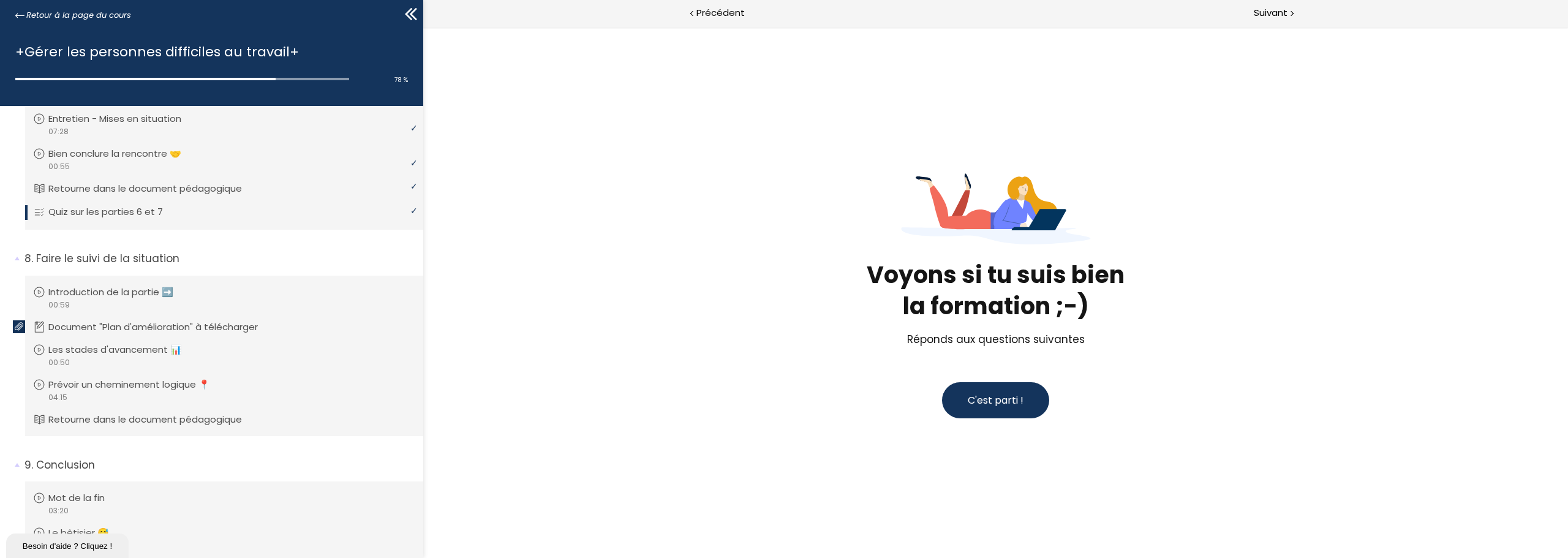
click at [1002, 408] on button "C'est parti !" at bounding box center [995, 400] width 107 height 36
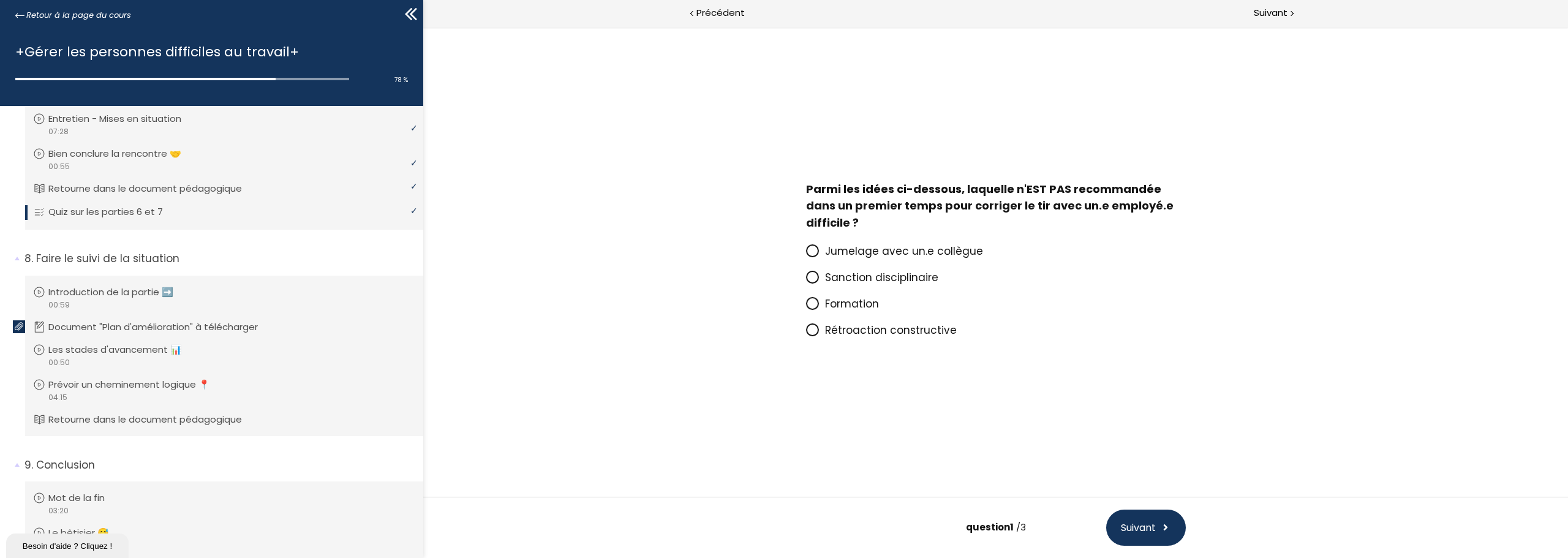
click at [856, 278] on span "Sanction disciplinaire" at bounding box center [882, 277] width 113 height 15
click at [806, 281] on input "Sanction disciplinaire" at bounding box center [806, 281] width 0 height 0
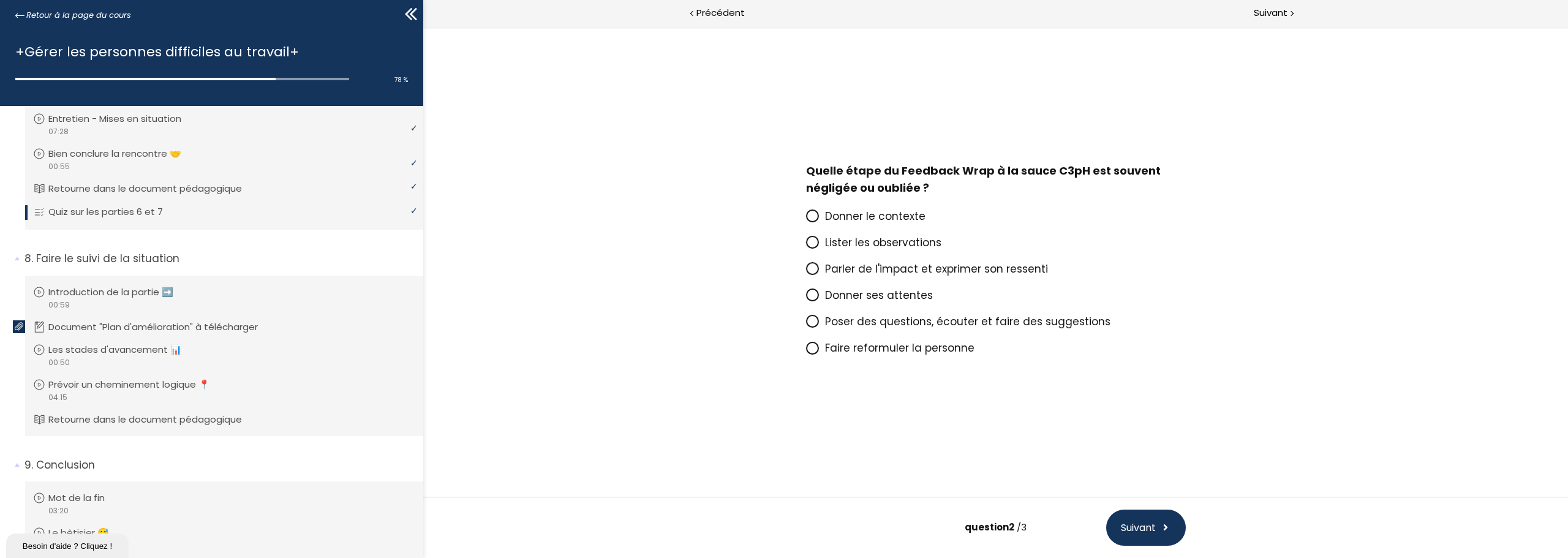
click at [856, 353] on span "Faire reformuler la personne" at bounding box center [900, 348] width 150 height 15
click at [806, 351] on input "Faire reformuler la personne" at bounding box center [806, 351] width 0 height 0
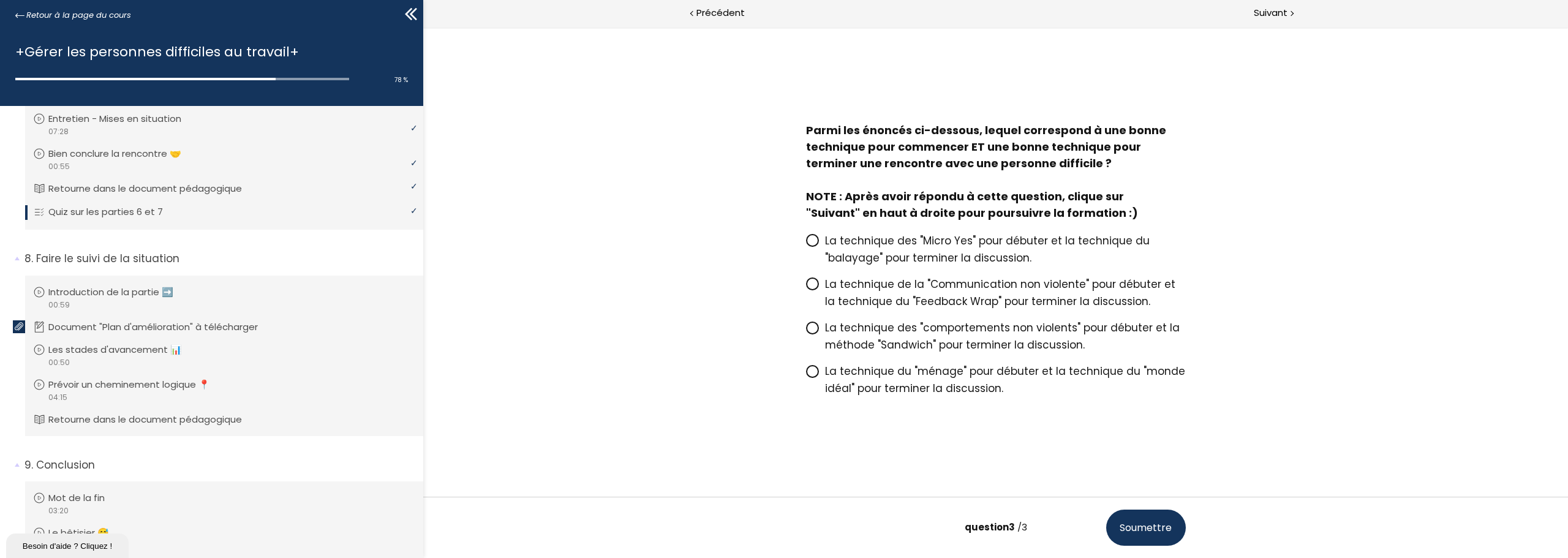
click at [891, 242] on span "La technique des "Micro Yes" pour débuter et la technique du "balayage" pour te…" at bounding box center [987, 249] width 325 height 32
click at [806, 245] on input "La technique des "Micro Yes" pour débuter et la technique du "balayage" pour te…" at bounding box center [806, 245] width 0 height 0
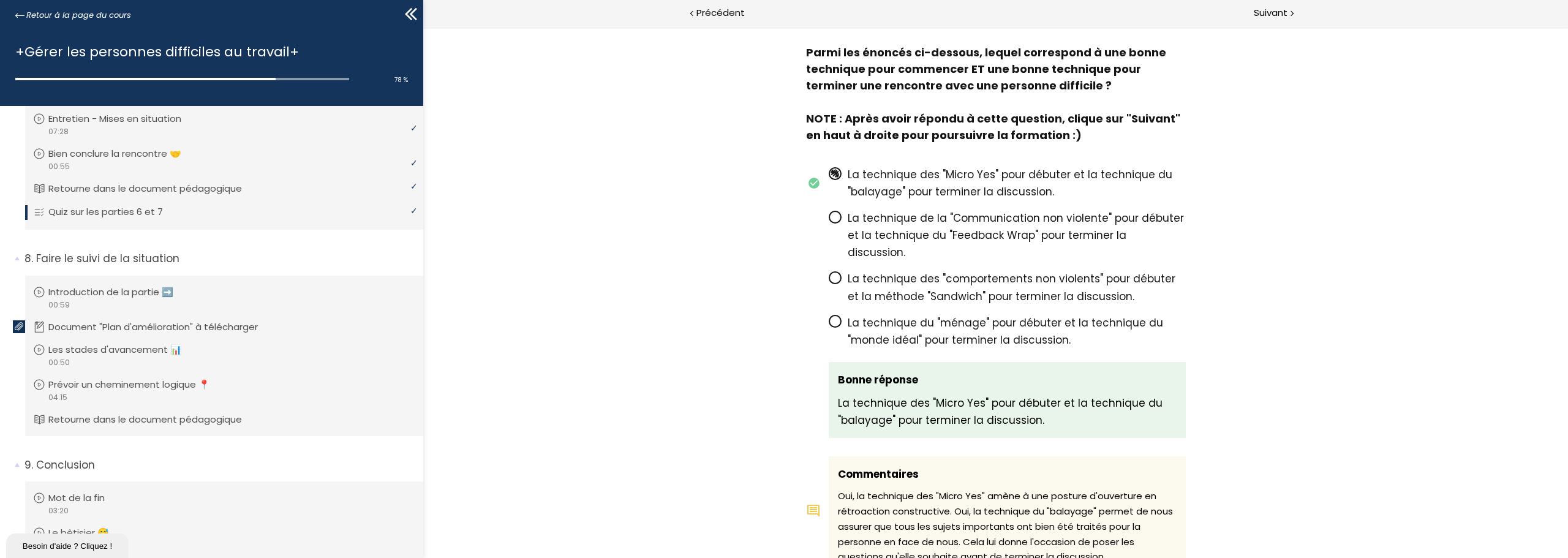
scroll to position [1014, 0]
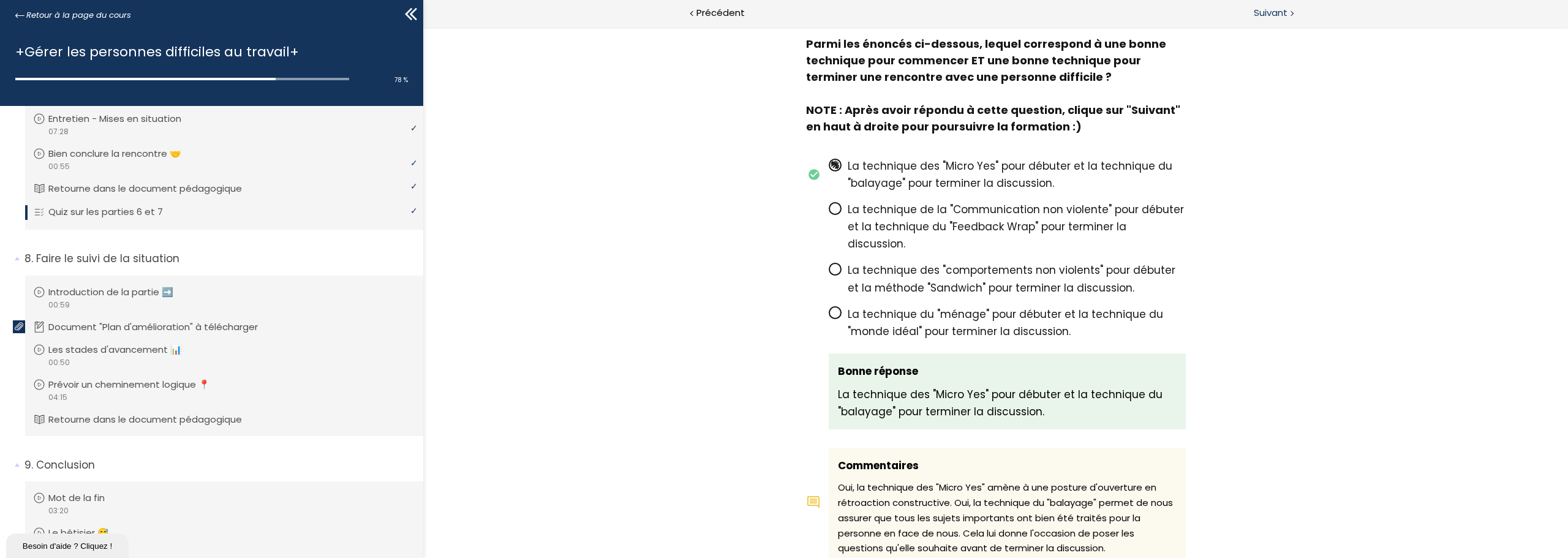
click at [1287, 12] on span "Suivant" at bounding box center [1271, 13] width 34 height 16
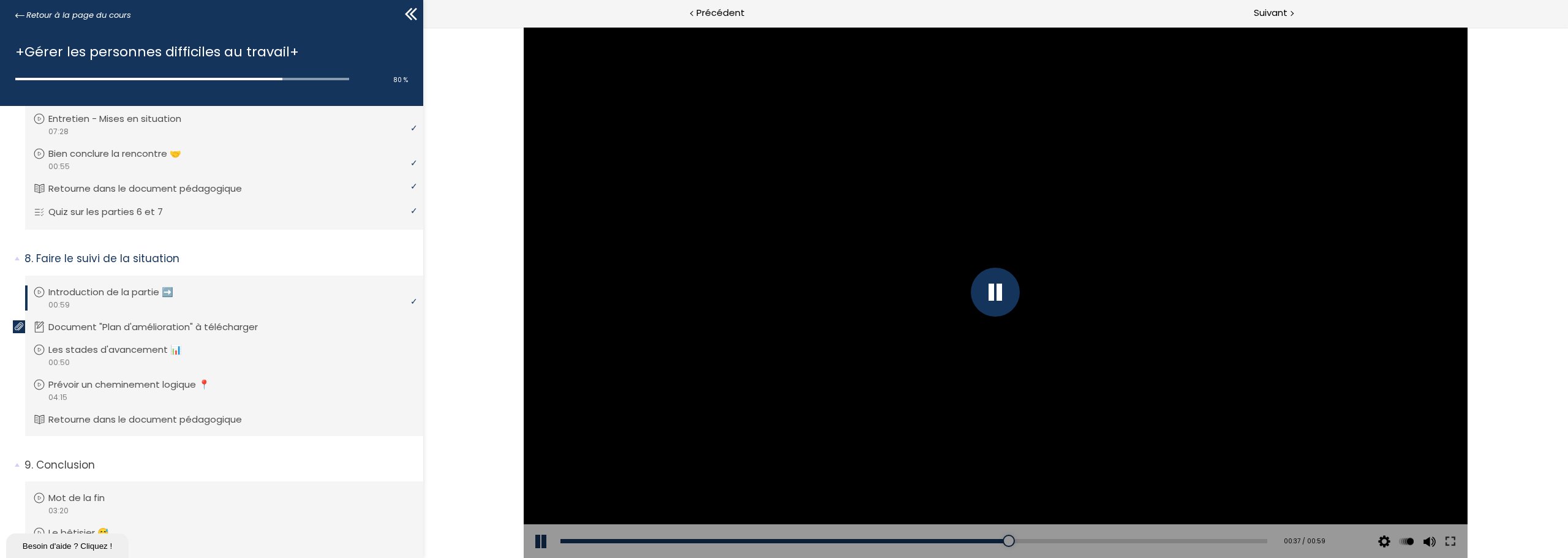
click at [942, 534] on div "Add chapter 00:29" at bounding box center [914, 541] width 707 height 34
click at [964, 539] on div "00:34" at bounding box center [914, 541] width 707 height 4
click at [923, 544] on div "Add chapter 00:35" at bounding box center [914, 541] width 707 height 34
click at [923, 539] on div "00:31" at bounding box center [914, 541] width 707 height 4
click at [897, 541] on div "00:28" at bounding box center [914, 541] width 707 height 4
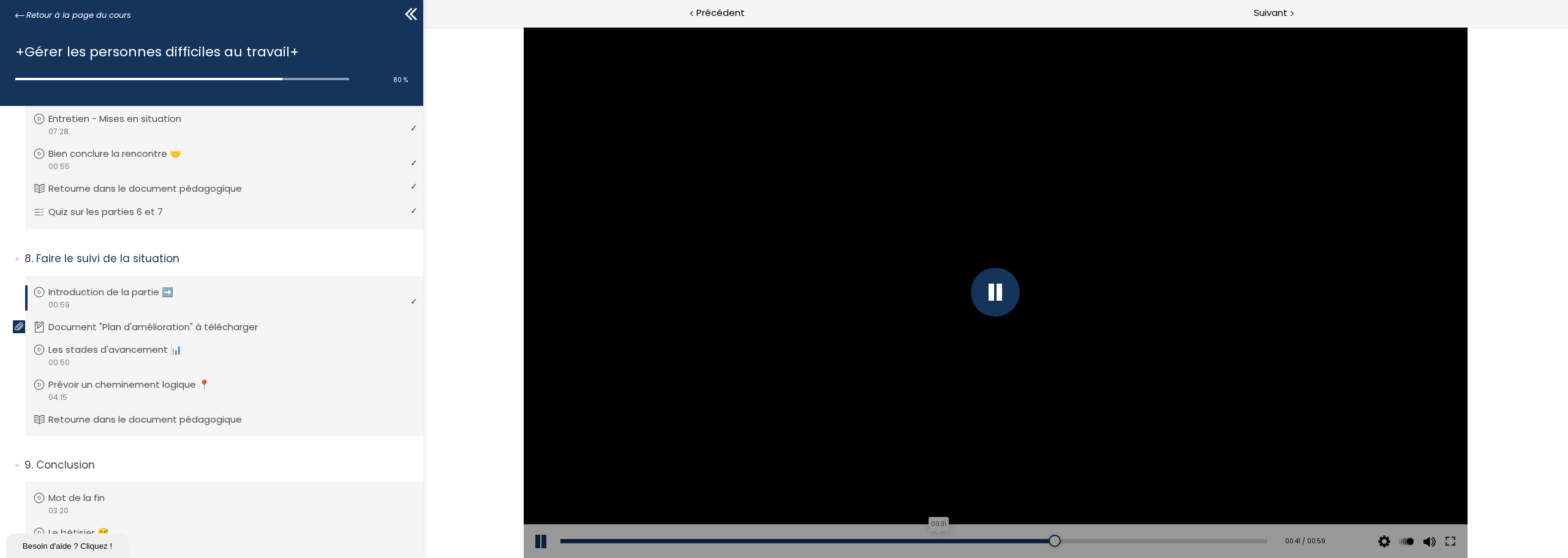
drag, startPoint x: 933, startPoint y: 538, endPoint x: 948, endPoint y: 540, distance: 15.1
click at [933, 539] on div "00:31" at bounding box center [914, 541] width 707 height 4
click at [850, 535] on div "Add chapter 00:25" at bounding box center [914, 541] width 707 height 34
click at [866, 535] on div "Add chapter 00:25" at bounding box center [914, 541] width 707 height 34
click at [861, 546] on div "Add chapter 00:25" at bounding box center [914, 541] width 707 height 34
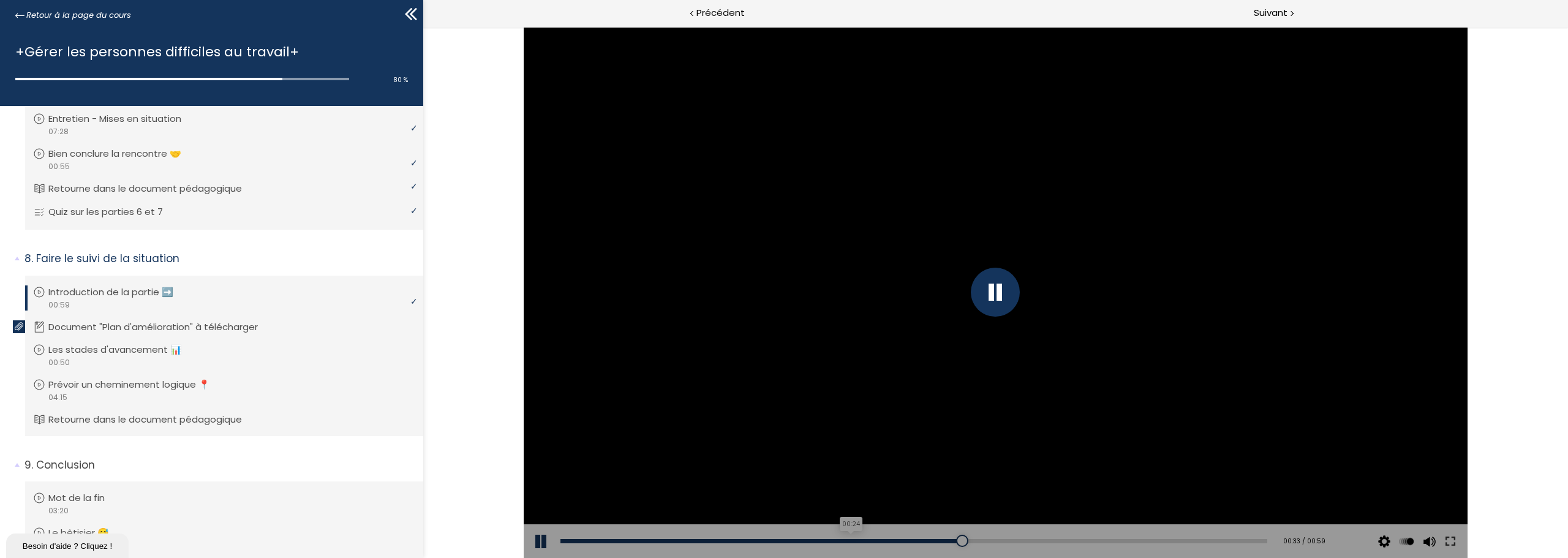
click at [845, 541] on div "00:24" at bounding box center [914, 541] width 707 height 4
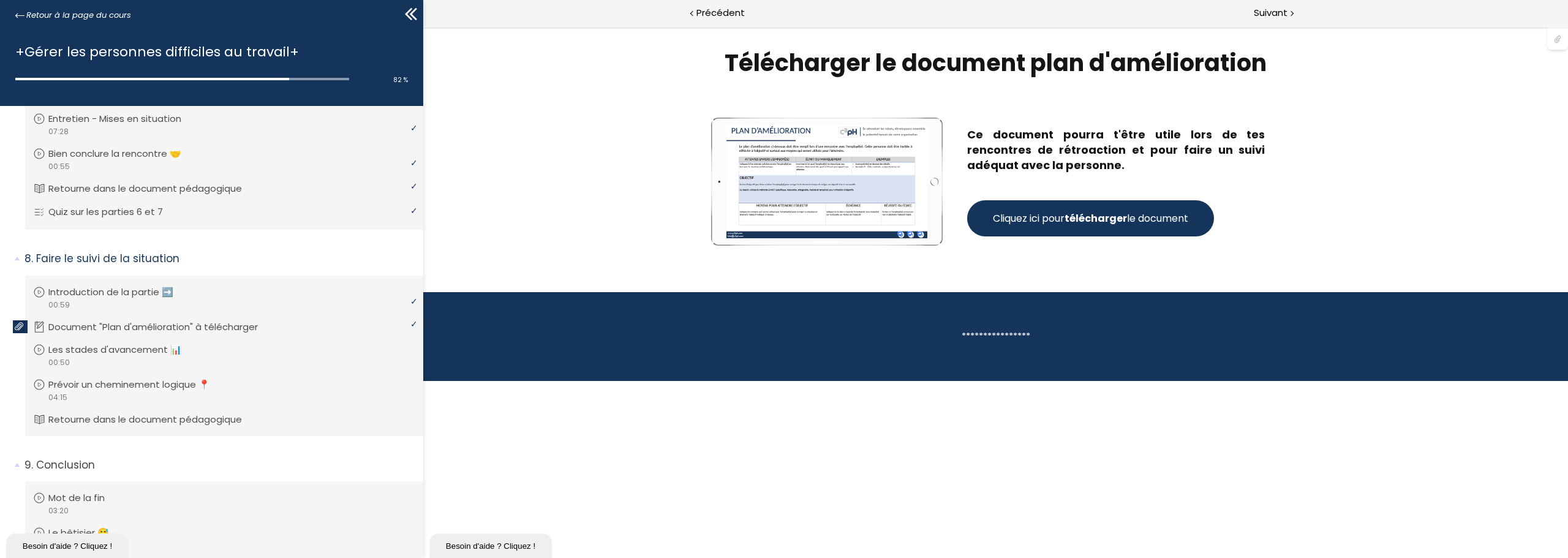
drag, startPoint x: 1122, startPoint y: 225, endPoint x: 1146, endPoint y: 248, distance: 33.2
click at [1122, 225] on strong "télécharger" at bounding box center [1095, 218] width 63 height 14
click at [1270, 12] on span "Suivant" at bounding box center [1271, 13] width 34 height 16
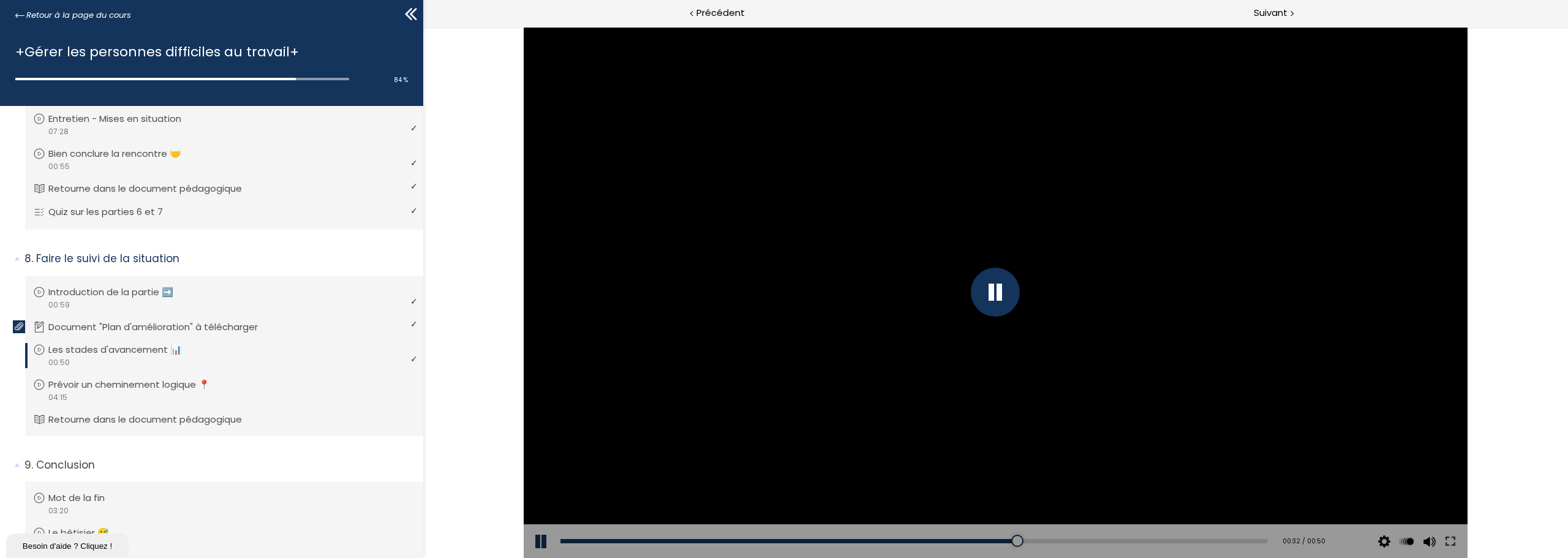
click at [940, 536] on div "Add chapter 00:00" at bounding box center [914, 541] width 707 height 34
click at [935, 539] on div "00:27" at bounding box center [914, 541] width 707 height 4
click at [906, 539] on div "00:25" at bounding box center [914, 541] width 707 height 4
click at [881, 539] on div "00:23" at bounding box center [914, 541] width 707 height 4
click at [864, 542] on div "00:21" at bounding box center [914, 541] width 707 height 4
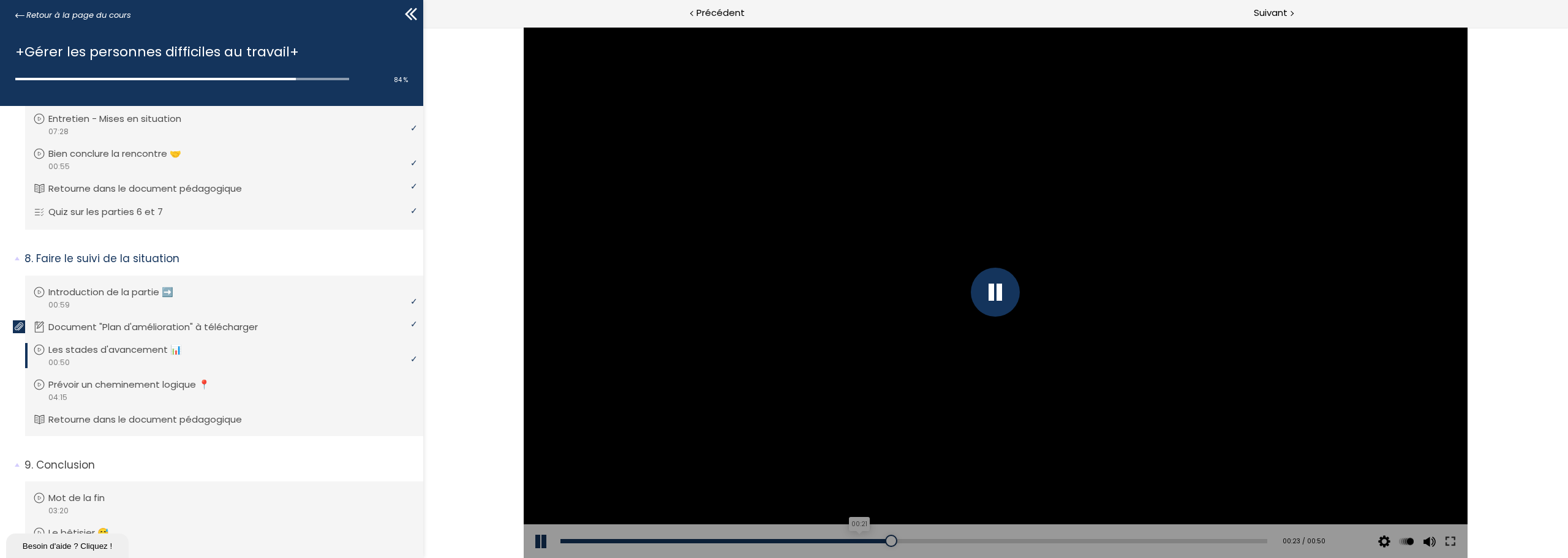
click at [854, 541] on div "00:21" at bounding box center [914, 541] width 707 height 4
drag, startPoint x: 63, startPoint y: 355, endPoint x: 70, endPoint y: 354, distance: 7.1
click at [63, 355] on p "Les stades d'avancement 📊" at bounding box center [127, 349] width 152 height 14
click at [1105, 540] on div "00:39" at bounding box center [914, 541] width 707 height 4
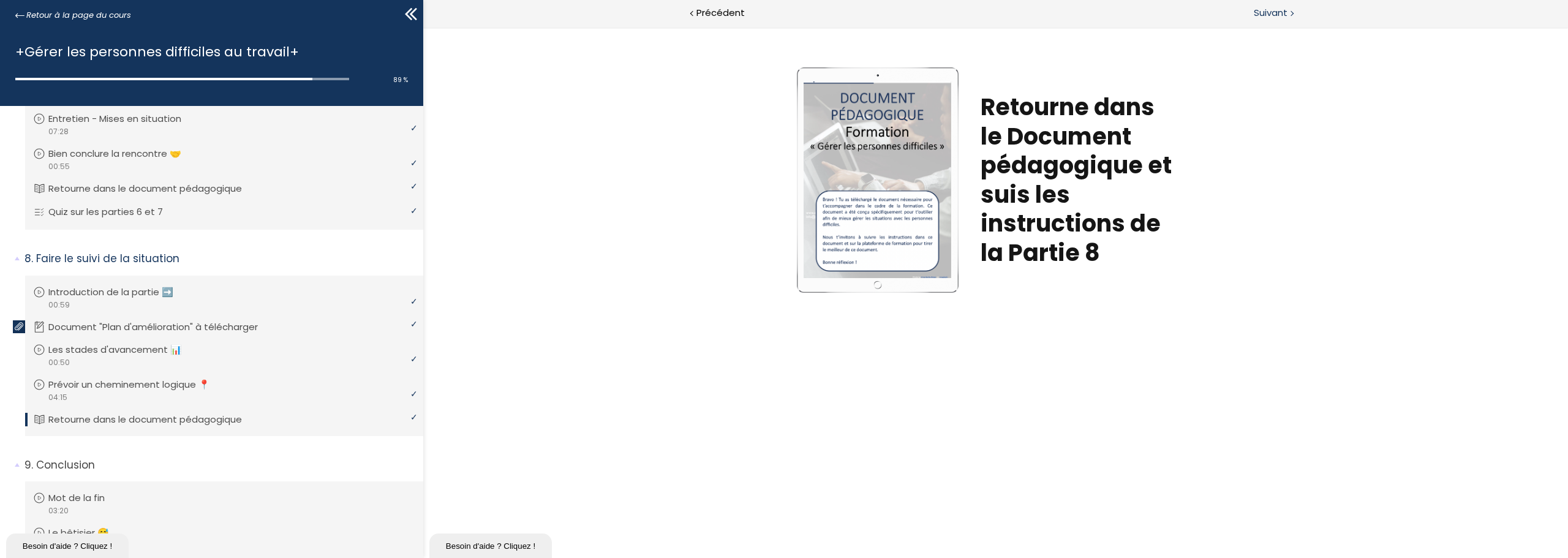
click at [1263, 6] on span "Suivant" at bounding box center [1271, 13] width 34 height 16
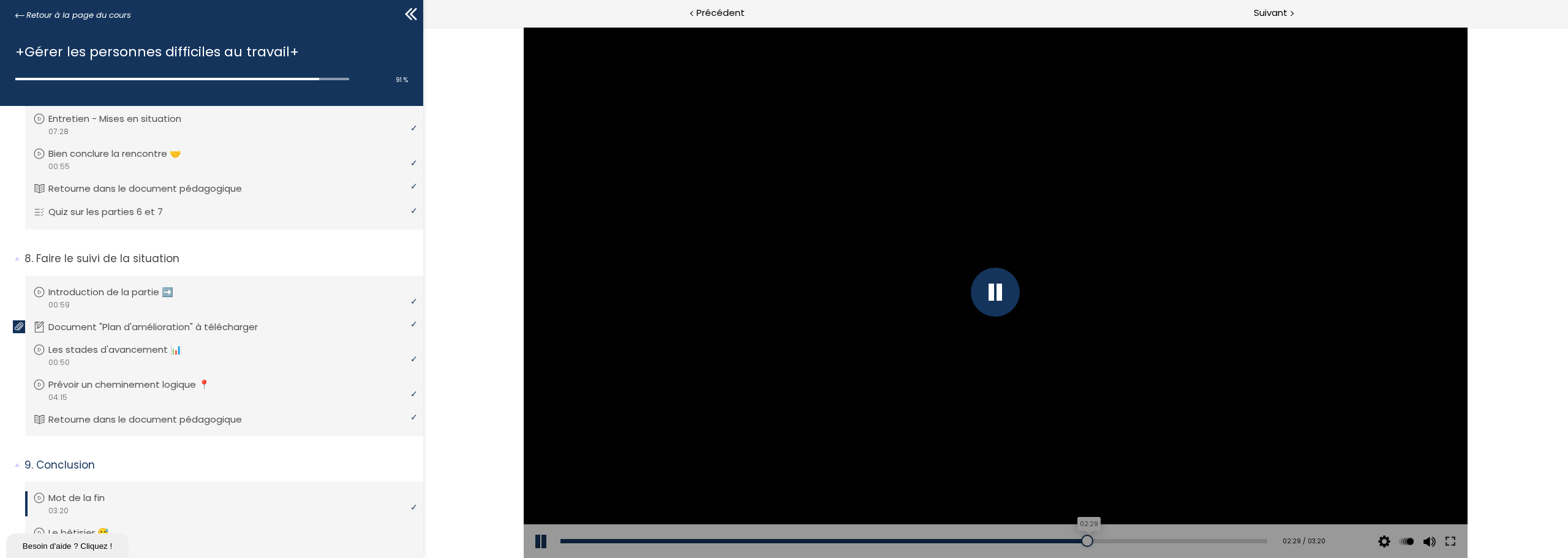
click at [1081, 542] on div "02:29" at bounding box center [914, 541] width 707 height 4
click at [1112, 539] on div "02:38" at bounding box center [914, 541] width 707 height 4
click at [1168, 538] on div "Add chapter 02:41" at bounding box center [914, 541] width 707 height 34
click at [1235, 539] on div "03:10" at bounding box center [914, 541] width 707 height 4
click at [1252, 544] on div "Add chapter 03:13" at bounding box center [914, 541] width 707 height 34
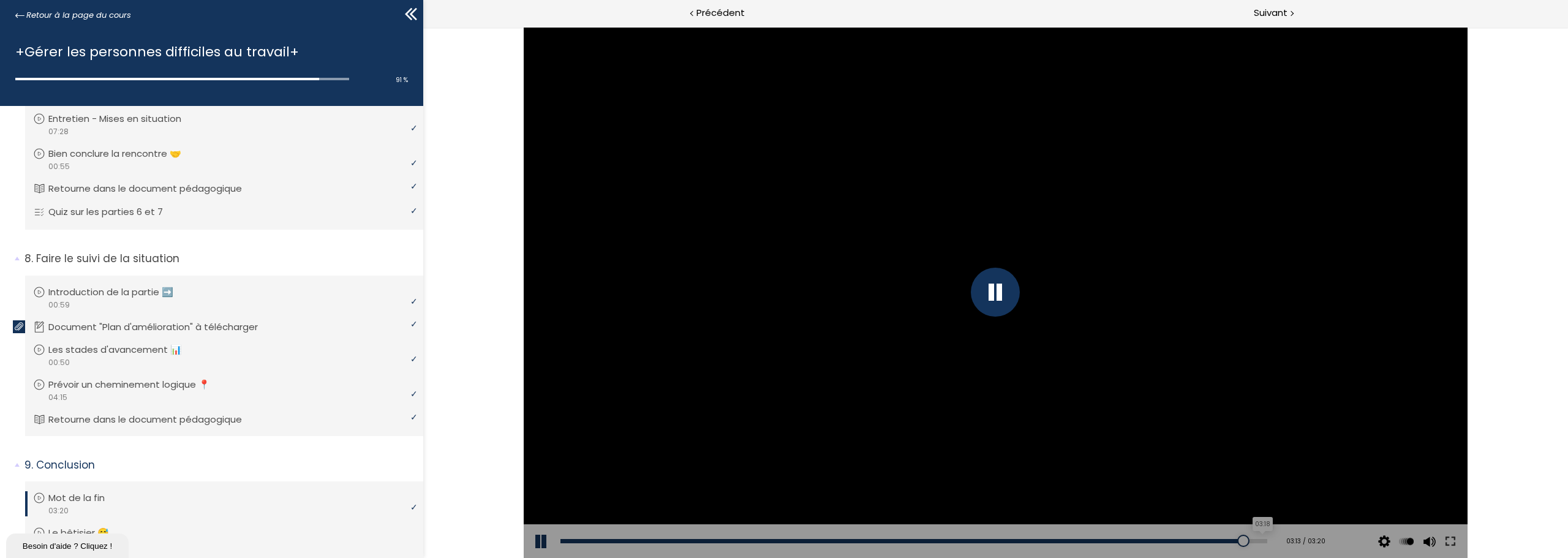
click at [1254, 541] on div "03:18" at bounding box center [914, 541] width 707 height 4
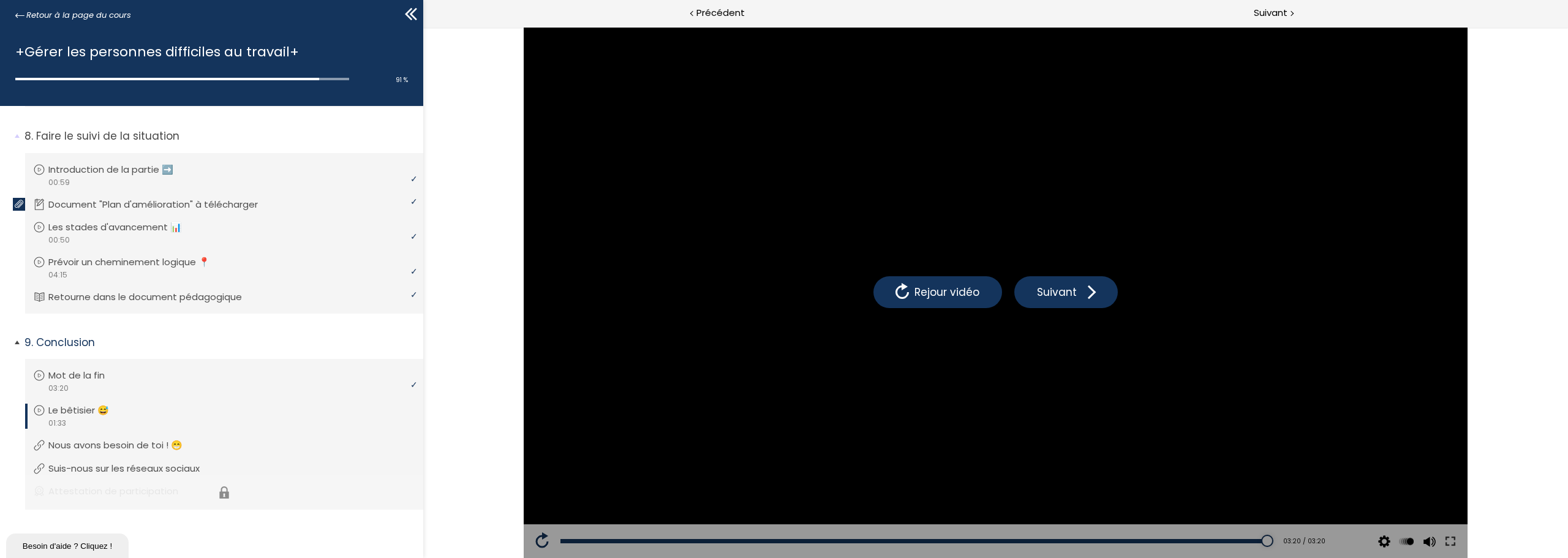
click at [127, 490] on li "Vous devez avoir terminé l'unité (Attestation de participation) pour pouvoir co…" at bounding box center [224, 492] width 398 height 35
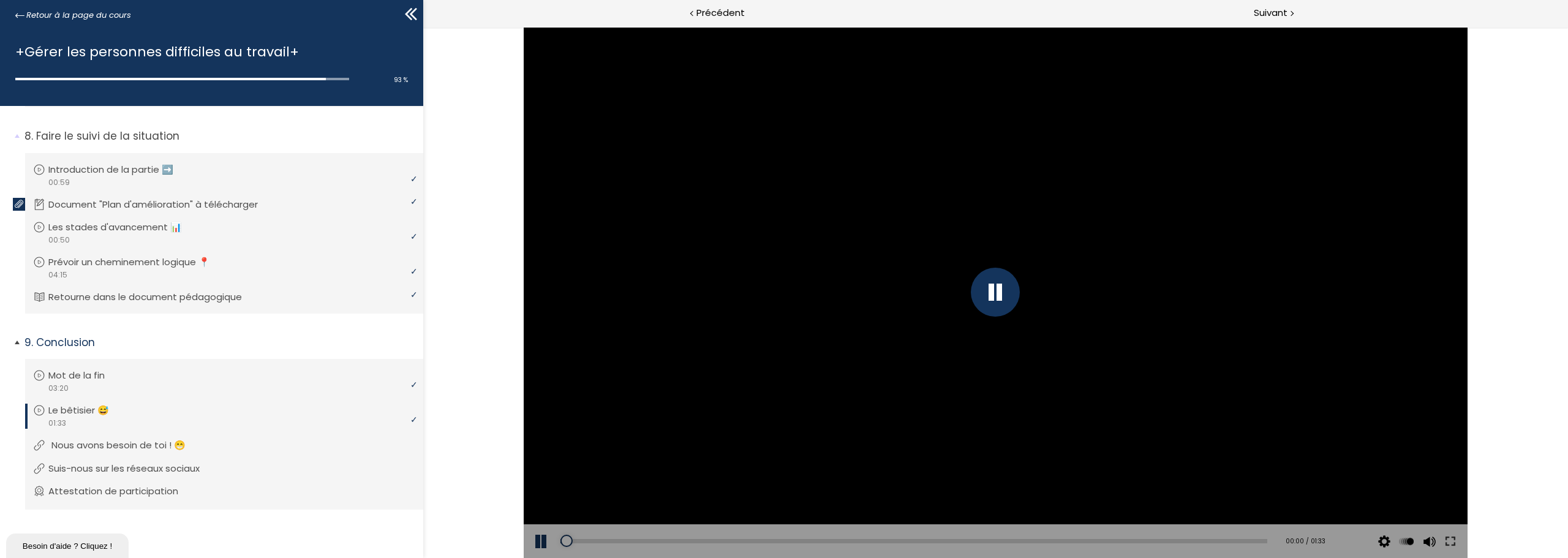
click at [82, 439] on p "Nous avons besoin de toi ! 😁" at bounding box center [128, 445] width 153 height 14
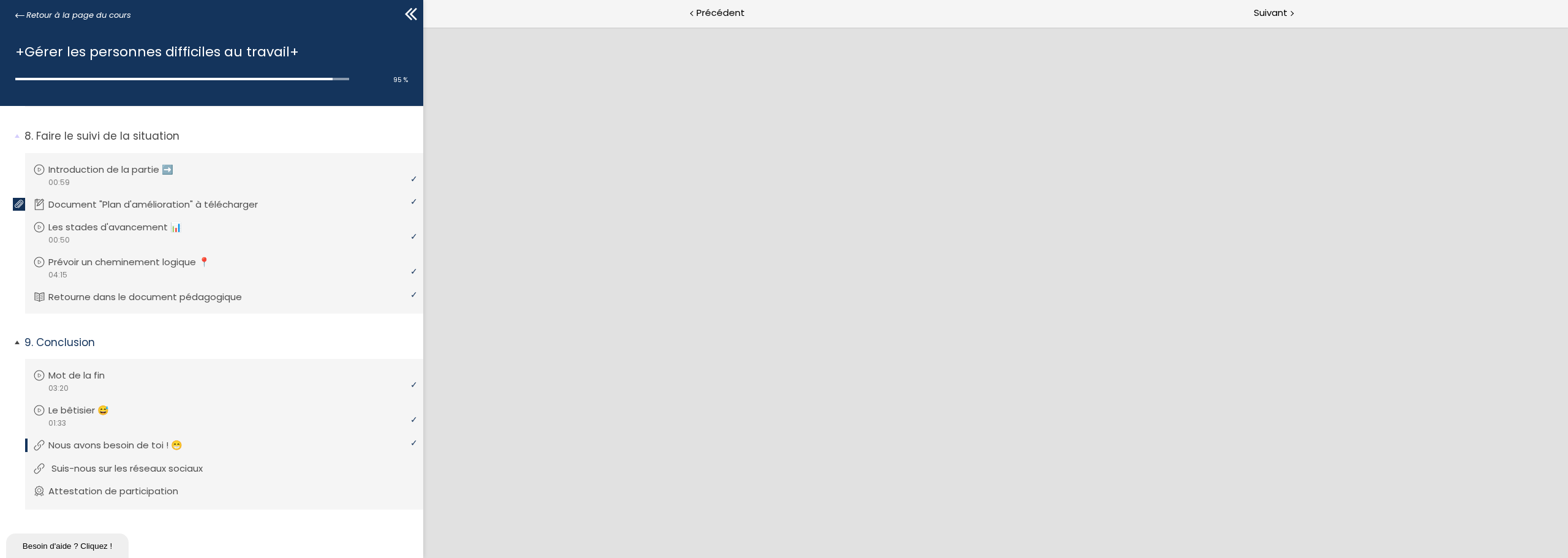
click at [96, 468] on p "Suis-nous sur les réseaux sociaux" at bounding box center [136, 469] width 170 height 14
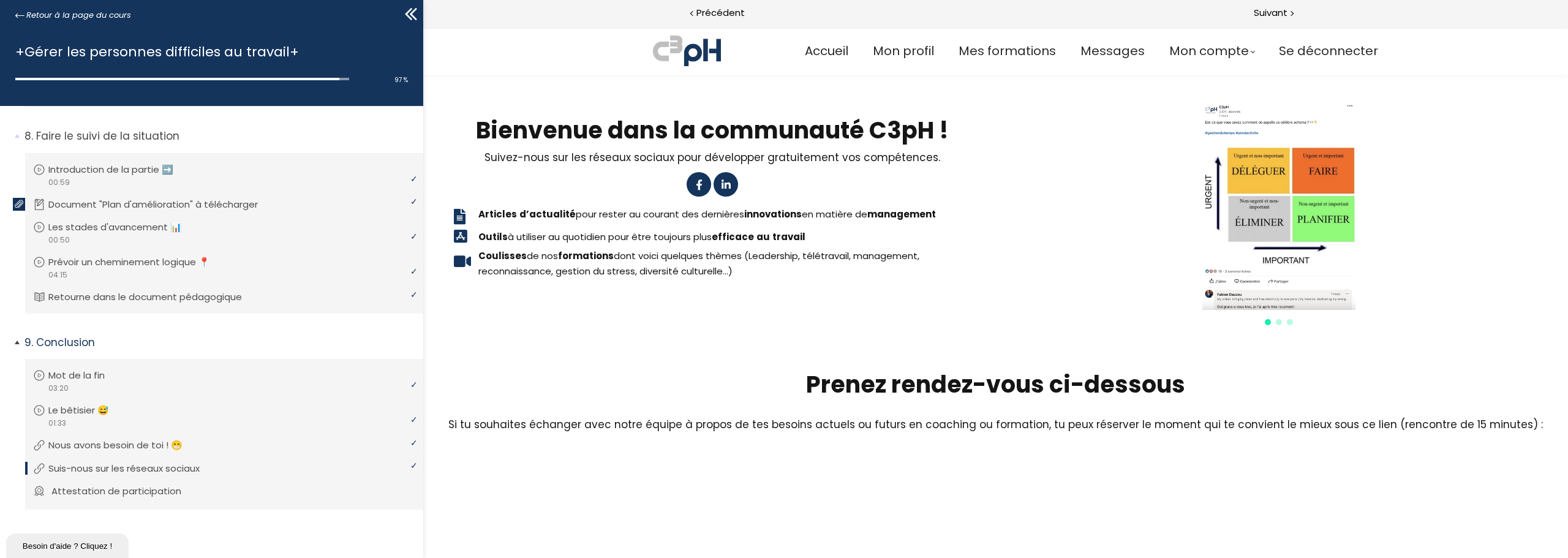
click at [101, 492] on p "Attestation de participation" at bounding box center [125, 491] width 148 height 14
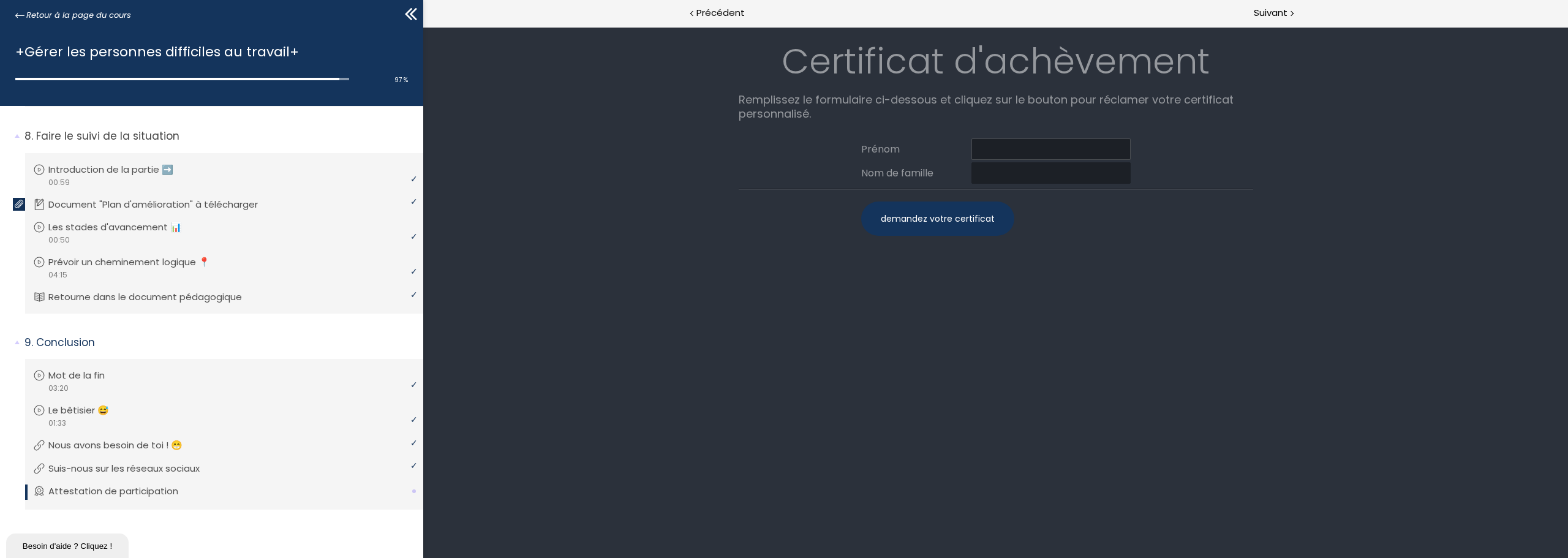
click at [1009, 147] on input at bounding box center [1051, 149] width 159 height 22
type input "Karyne"
type input "Plante"
drag, startPoint x: 946, startPoint y: 227, endPoint x: 463, endPoint y: 63, distance: 510.1
click at [946, 227] on div "demandez votre certificat" at bounding box center [938, 218] width 153 height 34
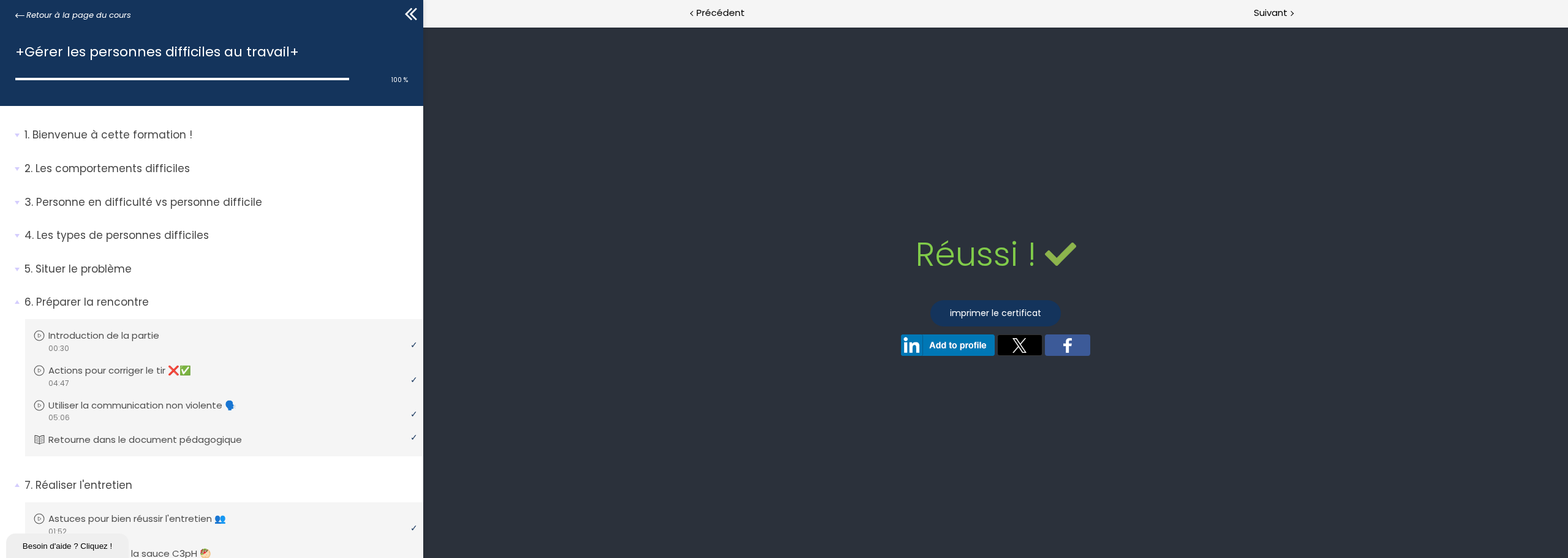
scroll to position [592, 0]
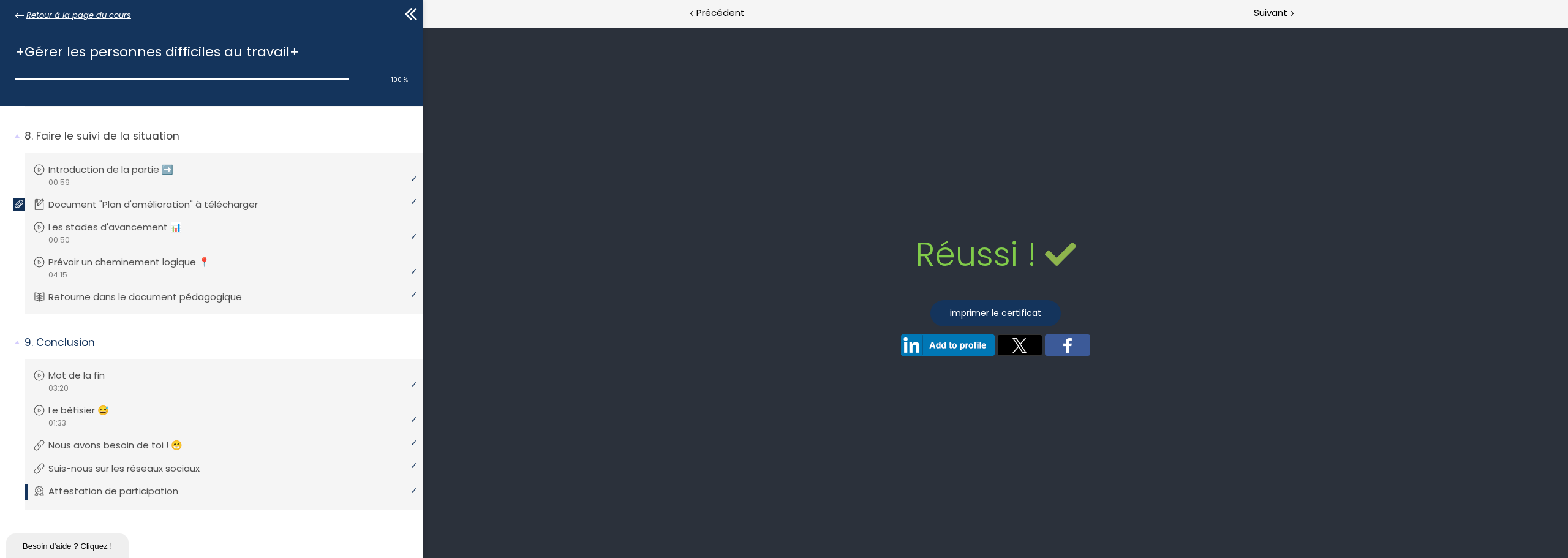
drag, startPoint x: 69, startPoint y: 14, endPoint x: 79, endPoint y: 14, distance: 10.0
click at [69, 14] on span "Retour à la page du cours" at bounding box center [78, 16] width 105 height 14
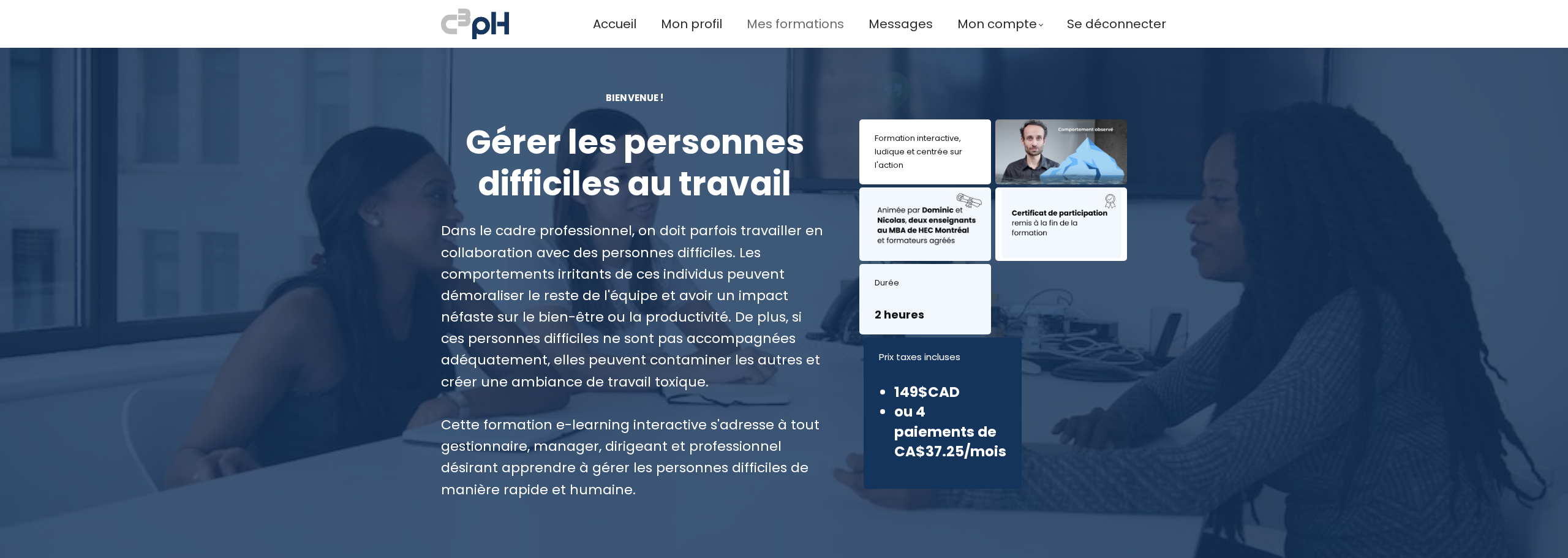
click at [792, 21] on span "Mes formations" at bounding box center [795, 24] width 97 height 20
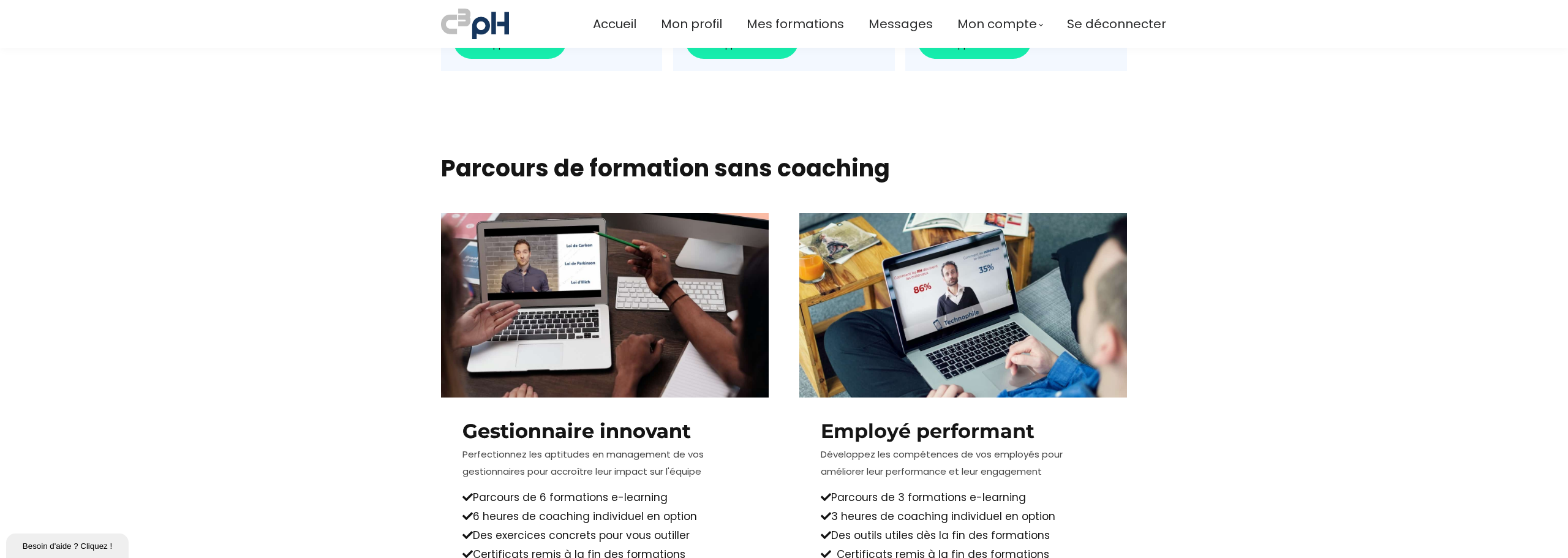
scroll to position [857, 0]
